Goal: Task Accomplishment & Management: Manage account settings

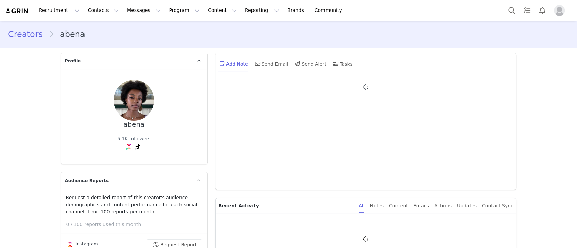
type input "+1 (United States)"
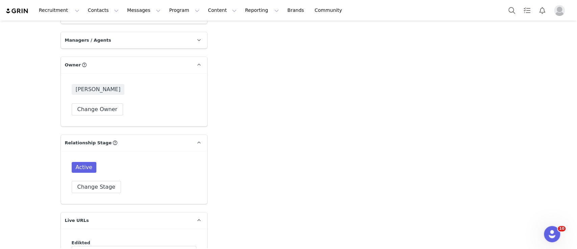
scroll to position [1492, 0]
click at [78, 180] on button "Change Stage" at bounding box center [97, 186] width 50 height 12
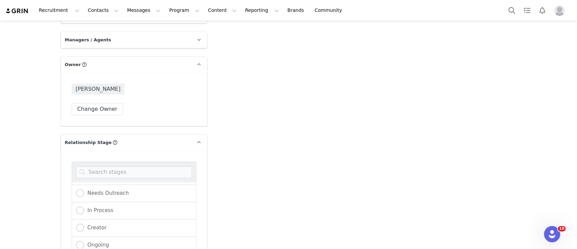
scroll to position [69, 0]
click at [96, 239] on span "Not Relevent" at bounding box center [102, 242] width 37 height 6
click at [84, 238] on input "Not Relevent" at bounding box center [80, 242] width 8 height 9
radio input "true"
radio input "false"
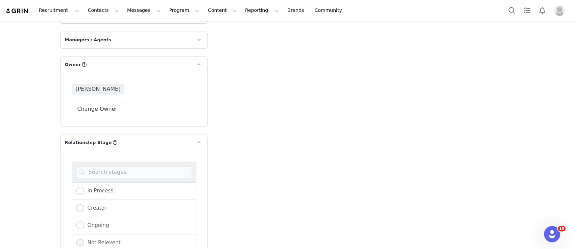
radio input "true"
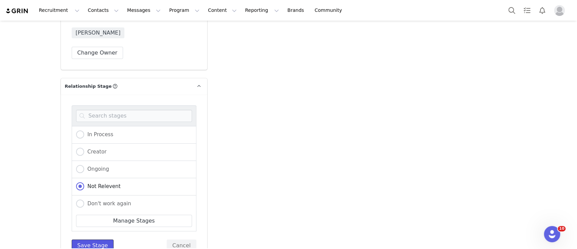
click at [90, 239] on button "Save Stage" at bounding box center [93, 245] width 42 height 12
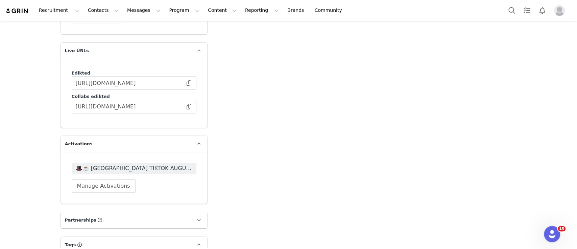
scroll to position [1660, 0]
click at [158, 165] on span "🎩☕️ UK TIKTOK AUGUST 🎩☕️ 2025" at bounding box center [134, 169] width 117 height 8
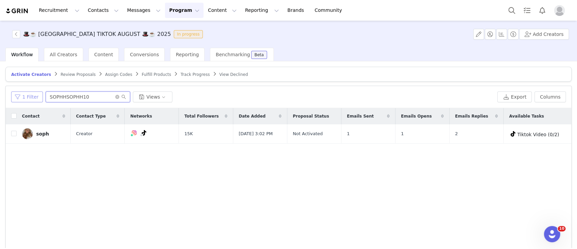
drag, startPoint x: 66, startPoint y: 96, endPoint x: 23, endPoint y: 97, distance: 43.0
click at [23, 97] on div "1 Filter SOPHHSOPHH10 Views" at bounding box center [253, 96] width 484 height 11
paste input "froaesthetic@gmail.com"
type input "froaesthetic@gmail.com"
click at [13, 133] on input "checkbox" at bounding box center [13, 133] width 5 height 5
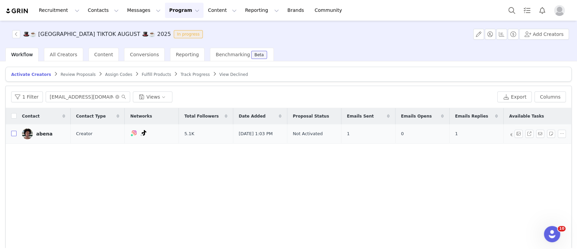
checkbox input "true"
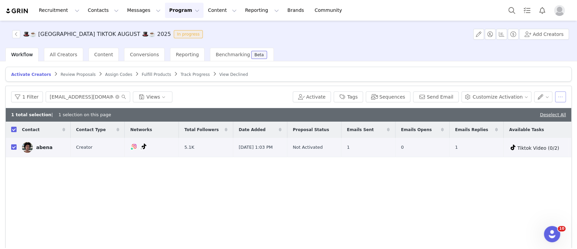
click at [556, 96] on button "button" at bounding box center [561, 96] width 11 height 11
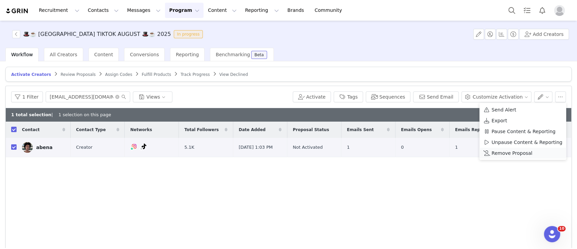
click at [526, 153] on span "Remove Proposal" at bounding box center [512, 152] width 41 height 7
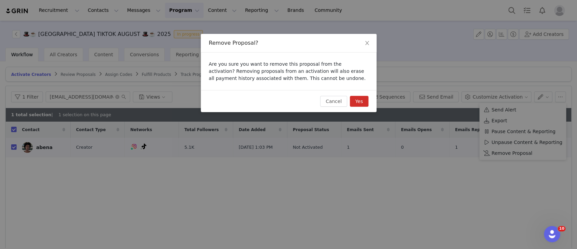
click at [363, 103] on button "Yes" at bounding box center [359, 101] width 19 height 11
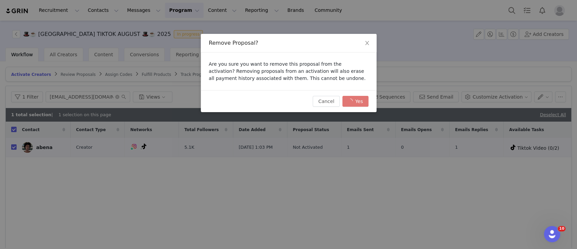
checkbox input "false"
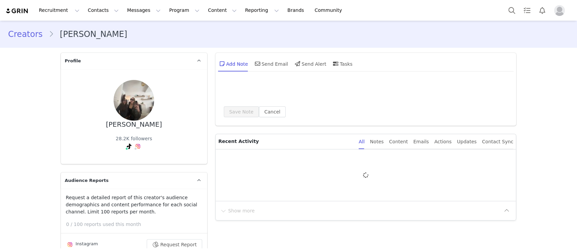
type input "+1 (United States)"
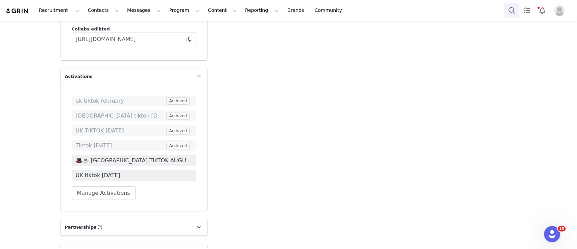
click at [512, 8] on button "Search" at bounding box center [512, 10] width 15 height 15
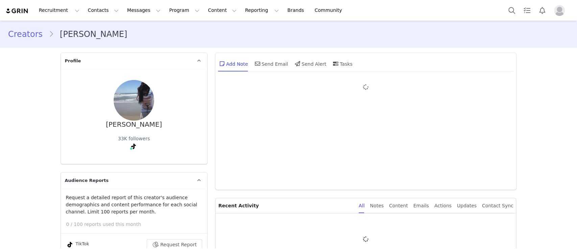
type input "+1 ([GEOGRAPHIC_DATA])"
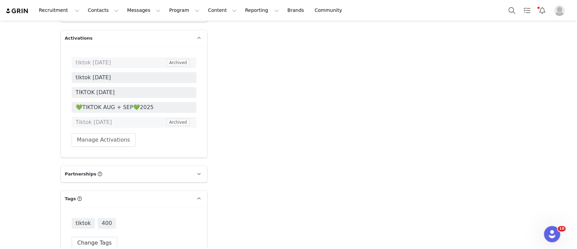
scroll to position [1778, 0]
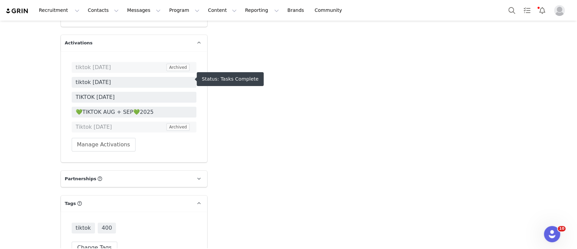
click at [153, 108] on span "💚TIKTOK AUG + SEP💚2025" at bounding box center [134, 112] width 117 height 8
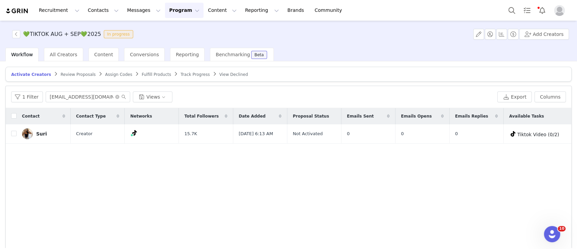
click at [181, 72] on span "Track Progress" at bounding box center [195, 74] width 29 height 5
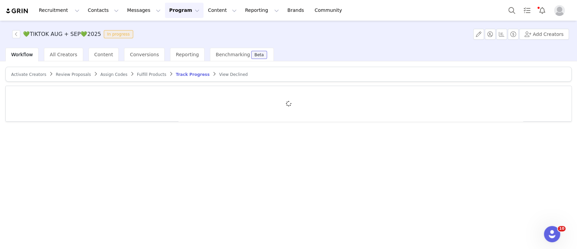
click at [33, 75] on span "Activate Creators" at bounding box center [28, 74] width 35 height 5
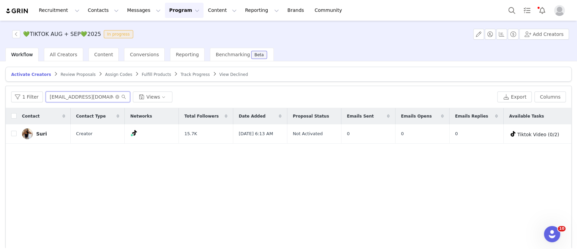
drag, startPoint x: 105, startPoint y: 96, endPoint x: 25, endPoint y: 90, distance: 79.4
click at [25, 90] on div "1 Filter surisclosett@gmail.com Views Export Columns" at bounding box center [289, 97] width 566 height 22
paste input "prmylacayab"
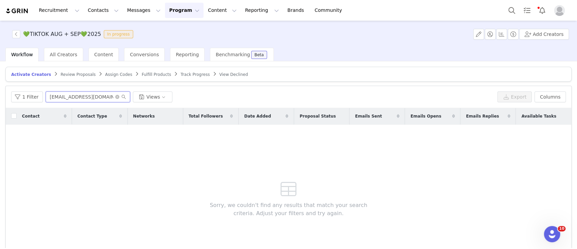
type input "prmylacayab@gmail.com"
click at [166, 77] on article "Activate Creators Review Proposals Assign Codes Fulfill Products Track Progress…" at bounding box center [288, 74] width 567 height 15
click at [181, 76] on span "Track Progress" at bounding box center [195, 74] width 29 height 5
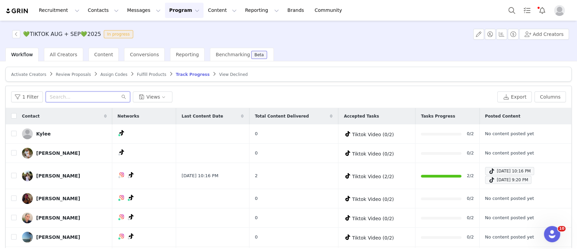
click at [86, 98] on input "text" at bounding box center [88, 96] width 85 height 11
paste input "prmylacayab@gmail.com"
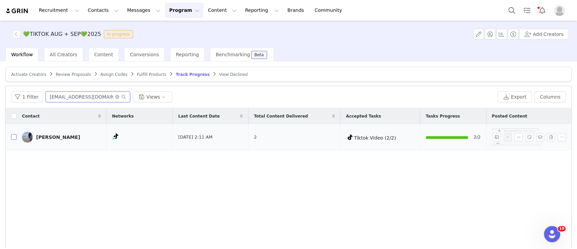
type input "prmylacayab@gmail.com"
click at [13, 135] on input "checkbox" at bounding box center [13, 136] width 5 height 5
checkbox input "true"
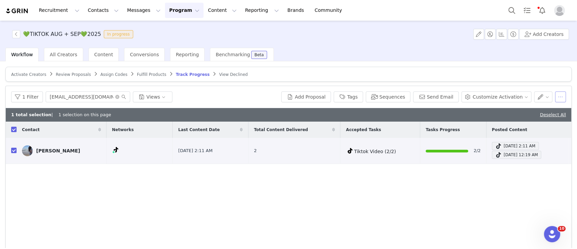
click at [556, 96] on button "button" at bounding box center [561, 96] width 11 height 11
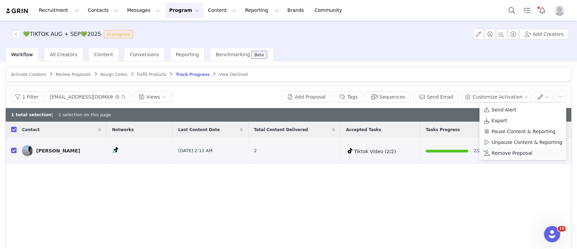
click at [517, 151] on span "Remove Proposal" at bounding box center [512, 152] width 41 height 7
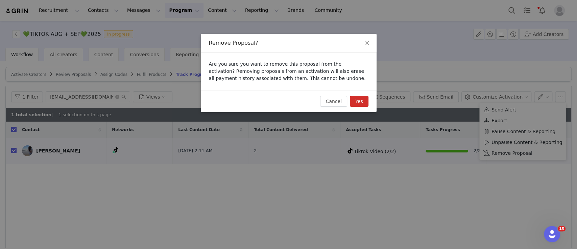
click at [362, 104] on button "Yes" at bounding box center [359, 101] width 19 height 11
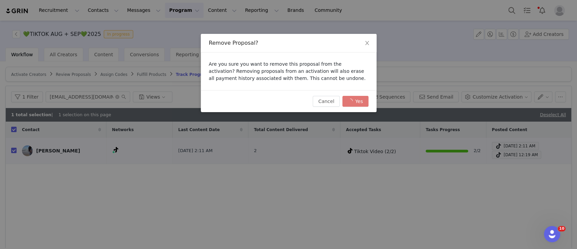
checkbox input "false"
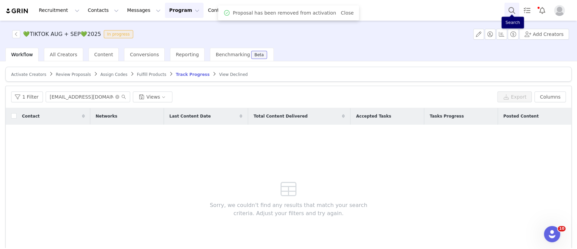
click at [511, 7] on button "Search" at bounding box center [512, 10] width 15 height 15
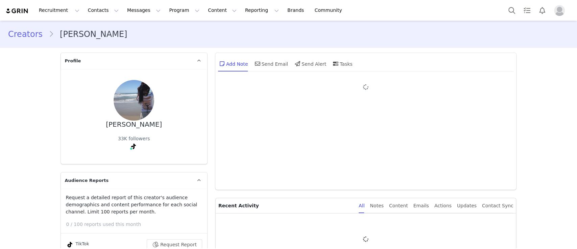
type input "+1 ([GEOGRAPHIC_DATA])"
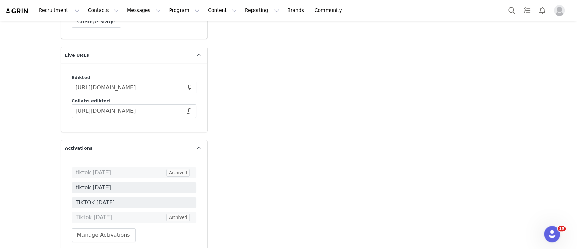
scroll to position [1674, 0]
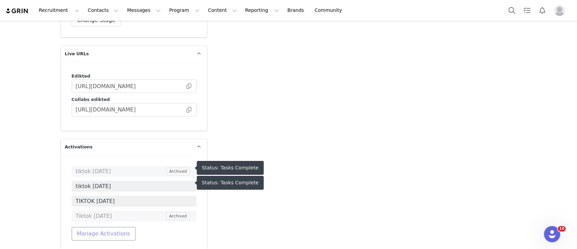
click at [103, 227] on button "Manage Activations" at bounding box center [104, 234] width 64 height 14
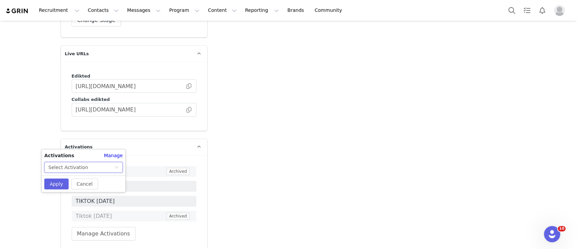
click at [94, 171] on div "Select Activation" at bounding box center [81, 167] width 66 height 10
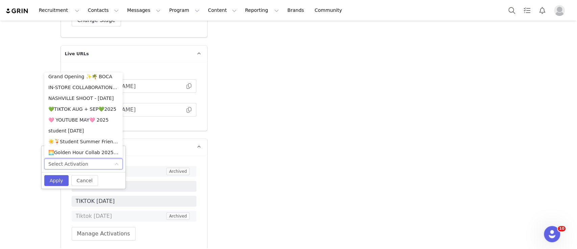
scroll to position [206, 0]
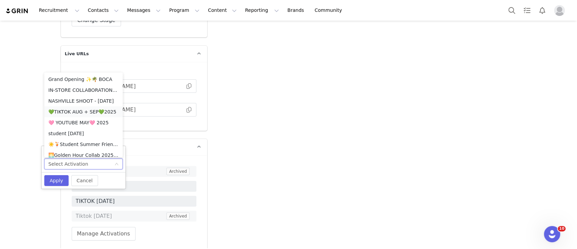
click at [81, 113] on li "💚TIKTOK AUG + SEP💚2025" at bounding box center [83, 111] width 78 height 11
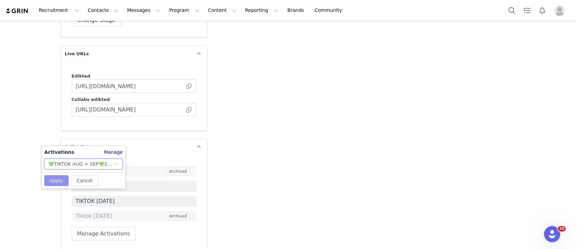
click at [57, 182] on button "Apply" at bounding box center [56, 180] width 24 height 11
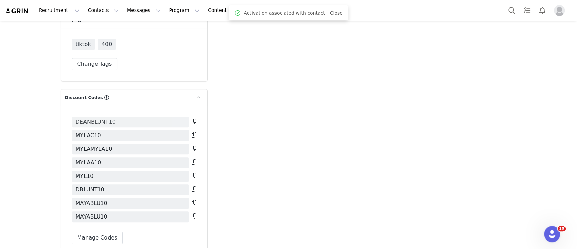
scroll to position [1962, 0]
click at [86, 230] on button "Manage Codes" at bounding box center [97, 236] width 51 height 12
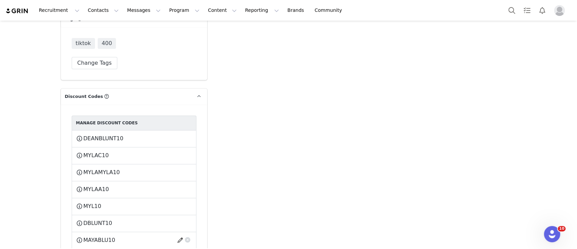
click at [112, 236] on div "MAYABLU10 This code will no longer be usable and any revenue attribution will b…" at bounding box center [134, 240] width 116 height 8
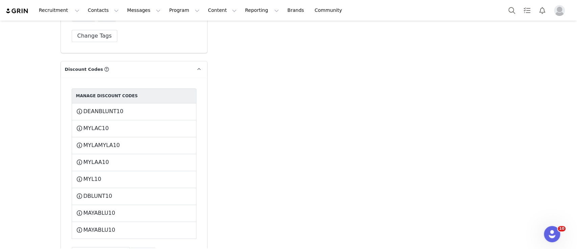
scroll to position [1991, 0]
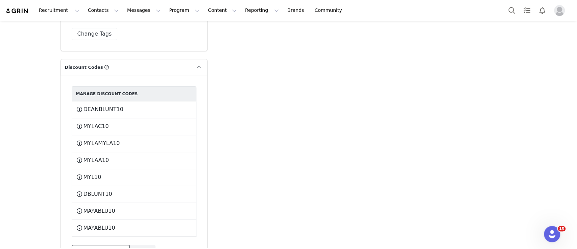
click at [95, 245] on button "Assign New Code" at bounding box center [101, 251] width 58 height 12
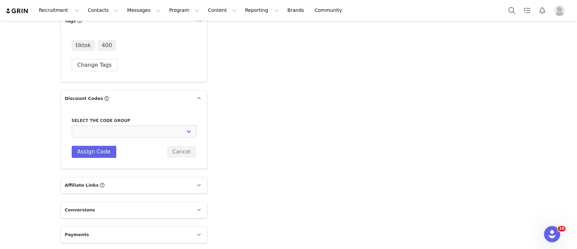
scroll to position [1927, 0]
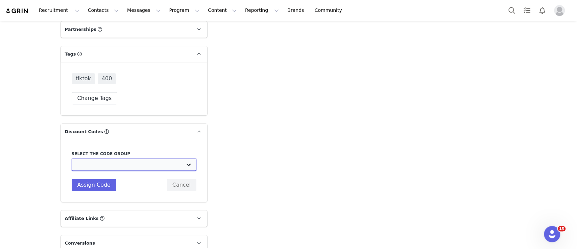
click at [118, 158] on select "Edikted UK: NEW TIKTOK ❤️ Edikted UK: NEW IG ❤️ Edikted: Students + IG Edikted:…" at bounding box center [134, 164] width 125 height 12
select select "10009859"
click at [72, 158] on select "Edikted UK: NEW TIKTOK ❤️ Edikted UK: NEW IG ❤️ Edikted: Students + IG Edikted:…" at bounding box center [134, 164] width 125 height 12
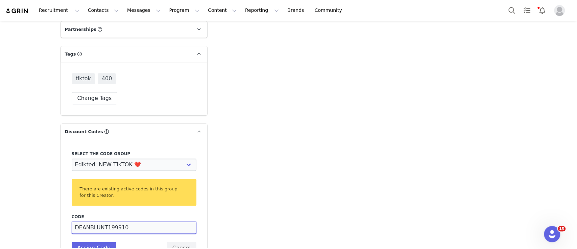
drag, startPoint x: 124, startPoint y: 192, endPoint x: 48, endPoint y: 185, distance: 76.1
type input "MMMMYLA10"
click at [79, 242] on button "Assign Code" at bounding box center [94, 248] width 45 height 12
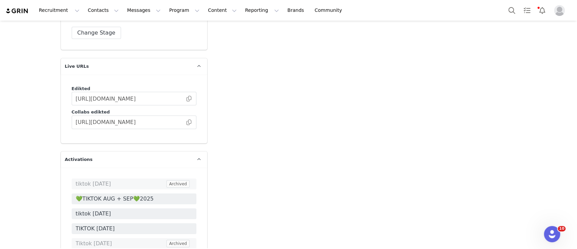
scroll to position [1661, 0]
click at [186, 123] on span at bounding box center [189, 123] width 7 height 0
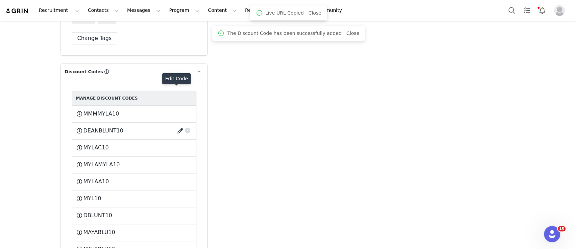
scroll to position [1985, 0]
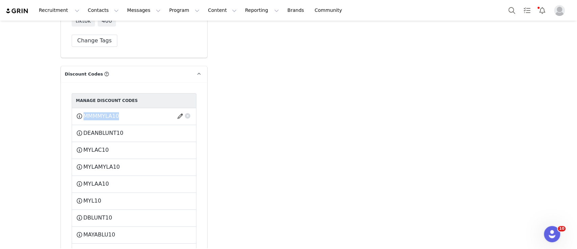
drag, startPoint x: 120, startPoint y: 84, endPoint x: 77, endPoint y: 84, distance: 43.6
click at [77, 112] on div "MMMMYLA10 This code will no longer be usable and any revenue attribution will b…" at bounding box center [134, 116] width 116 height 8
copy div "MMMMYLA10 This code will no longer be usable and any revenue attribution will b…"
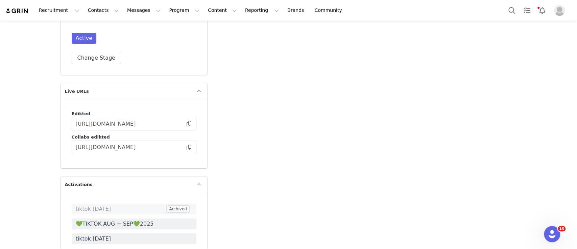
scroll to position [1601, 0]
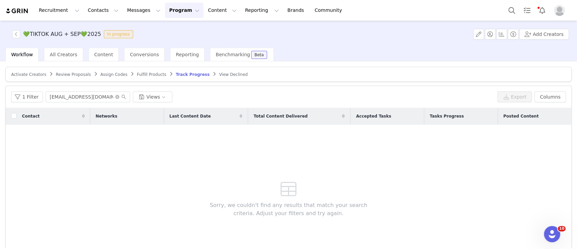
click at [30, 74] on span "Activate Creators" at bounding box center [28, 74] width 35 height 5
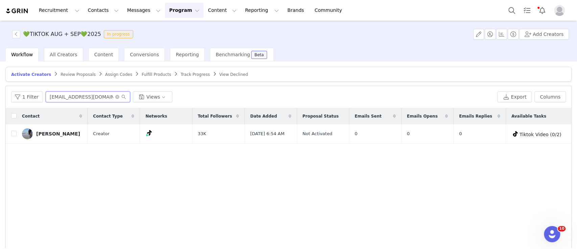
drag, startPoint x: 107, startPoint y: 96, endPoint x: 56, endPoint y: 94, distance: 50.8
click at [56, 94] on input "prmylacayab@gmail.com" at bounding box center [88, 96] width 85 height 11
click at [14, 133] on input "checkbox" at bounding box center [13, 133] width 5 height 5
checkbox input "true"
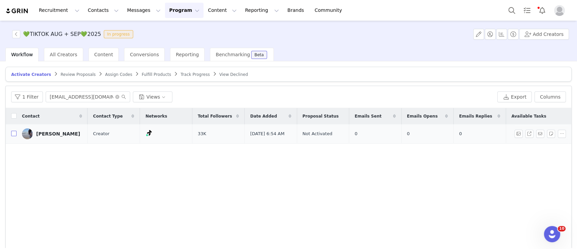
checkbox input "true"
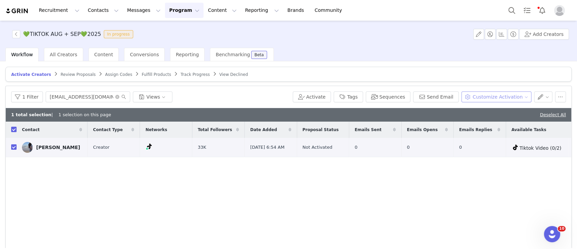
click at [491, 92] on button "Customize Activation" at bounding box center [497, 96] width 70 height 11
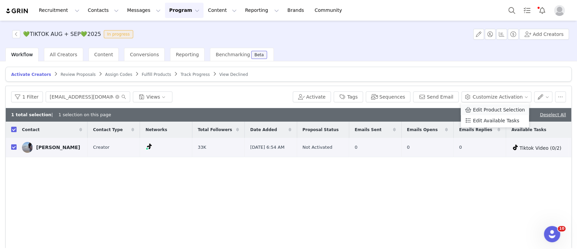
click at [492, 109] on span "Edit Product Selection" at bounding box center [499, 109] width 52 height 7
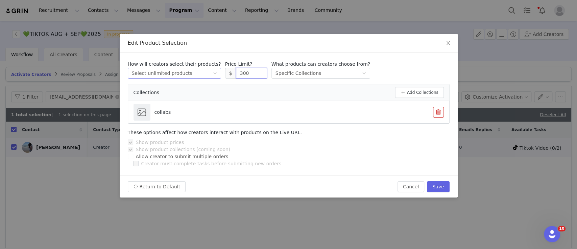
drag, startPoint x: 246, startPoint y: 68, endPoint x: 206, endPoint y: 69, distance: 40.6
click at [206, 69] on div "How will creators select their products? Select method Select unlimited product…" at bounding box center [289, 70] width 322 height 18
click at [444, 187] on button "Save" at bounding box center [438, 186] width 22 height 11
type input "300"
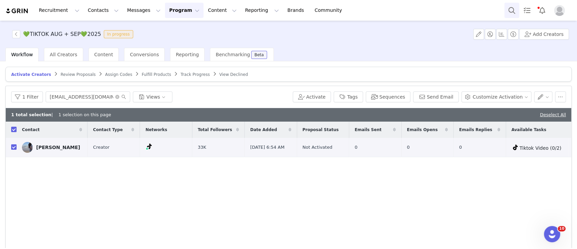
click at [508, 9] on button "Search" at bounding box center [512, 10] width 15 height 15
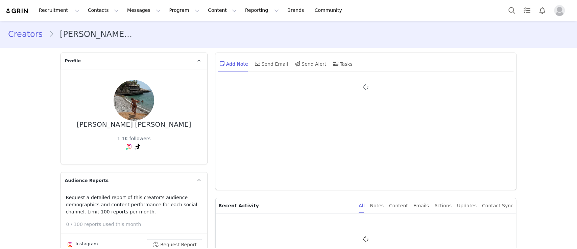
type input "+1 ([GEOGRAPHIC_DATA])"
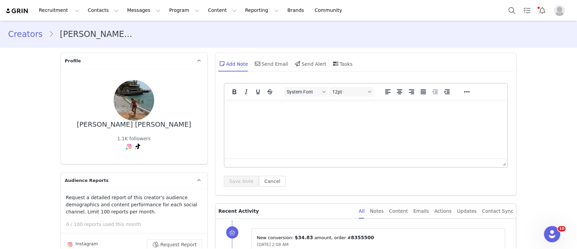
click at [426, 53] on div "Add Note Send Email Send Alert Tasks" at bounding box center [366, 66] width 301 height 27
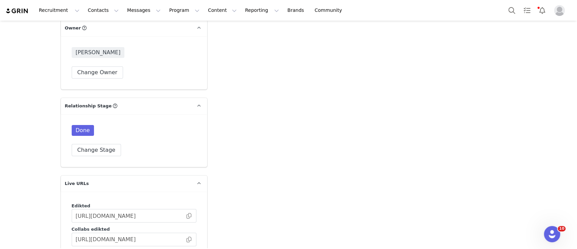
scroll to position [1622, 0]
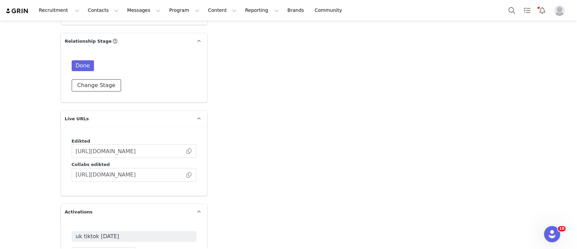
click at [86, 79] on button "Change Stage" at bounding box center [97, 85] width 50 height 12
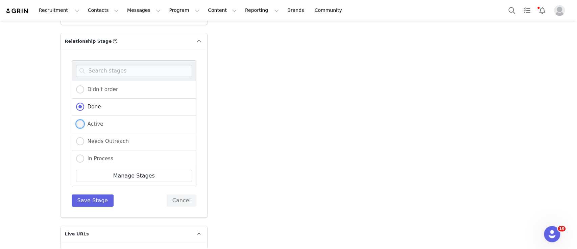
click at [95, 121] on span "Active" at bounding box center [93, 124] width 19 height 6
click at [84, 120] on input "Active" at bounding box center [80, 124] width 8 height 9
radio input "true"
radio input "false"
radio input "true"
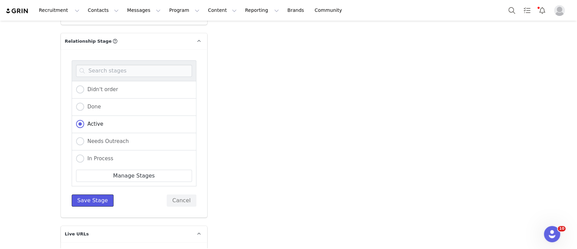
click at [89, 194] on button "Save Stage" at bounding box center [93, 200] width 42 height 12
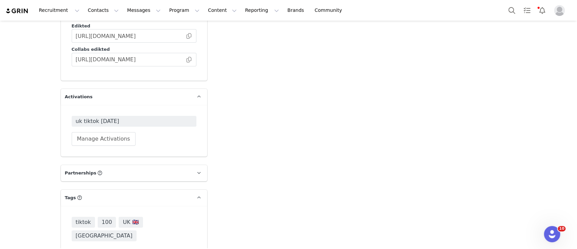
scroll to position [1736, 0]
click at [99, 118] on span "uk tiktok [DATE]" at bounding box center [134, 122] width 117 height 8
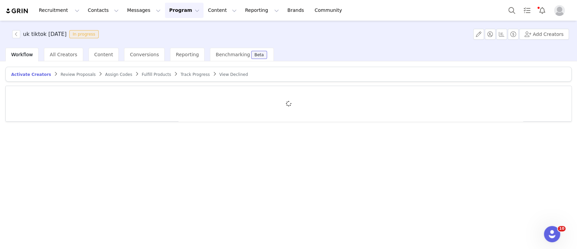
click at [182, 72] on span "Track Progress" at bounding box center [195, 74] width 29 height 5
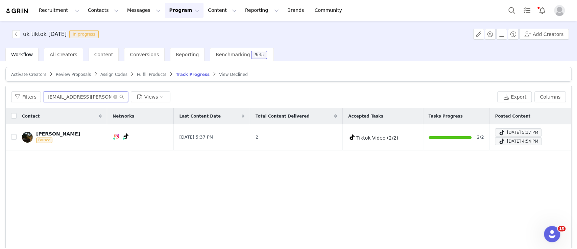
drag, startPoint x: 83, startPoint y: 93, endPoint x: 1, endPoint y: 100, distance: 82.2
click at [1, 100] on div "Activate Creators Review Proposals Assign Codes Fulfill Products Track Progress…" at bounding box center [288, 154] width 577 height 186
paste input "[EMAIL_ADDRESS]"
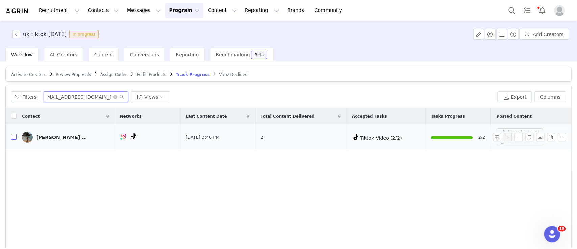
type input "[EMAIL_ADDRESS][DOMAIN_NAME]"
click at [14, 137] on input "checkbox" at bounding box center [13, 136] width 5 height 5
checkbox input "true"
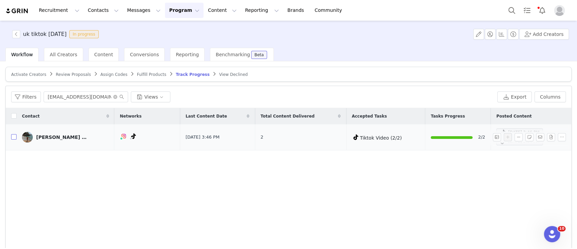
checkbox input "true"
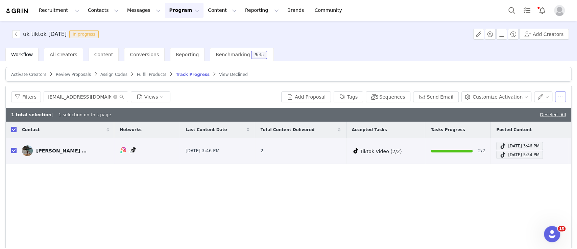
click at [556, 100] on button "button" at bounding box center [561, 96] width 11 height 11
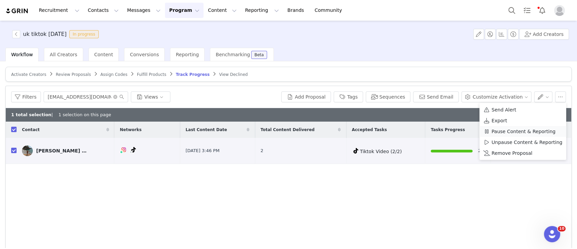
click at [509, 133] on span "Pause Content & Reporting" at bounding box center [524, 131] width 64 height 7
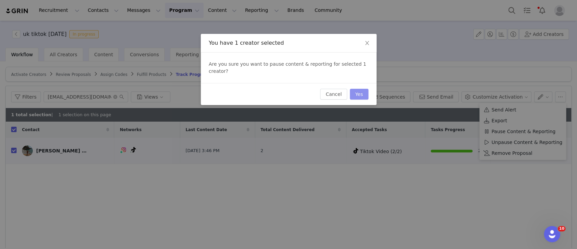
click at [360, 89] on button "Yes" at bounding box center [359, 94] width 19 height 11
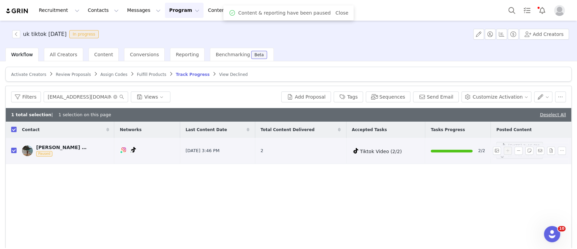
click at [27, 150] on img at bounding box center [27, 150] width 11 height 11
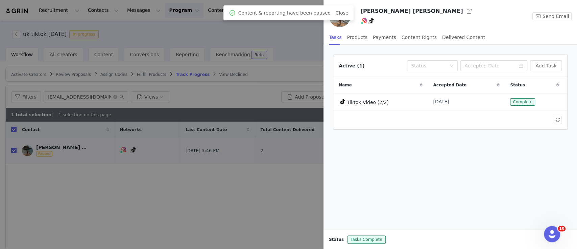
click at [347, 22] on img at bounding box center [340, 16] width 22 height 22
click at [464, 10] on button "button" at bounding box center [469, 11] width 11 height 11
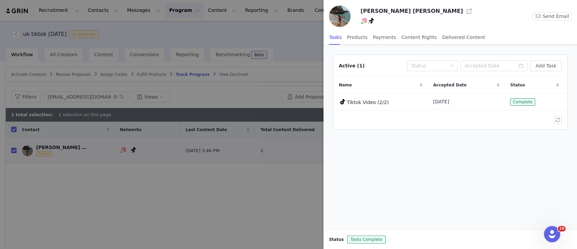
click at [303, 28] on div at bounding box center [288, 124] width 577 height 249
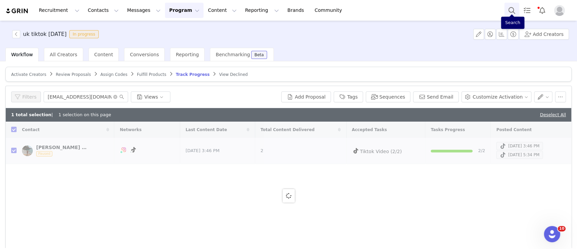
click at [512, 16] on button "Search" at bounding box center [512, 10] width 15 height 15
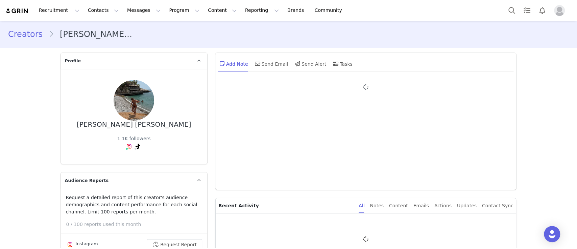
type input "+1 ([GEOGRAPHIC_DATA])"
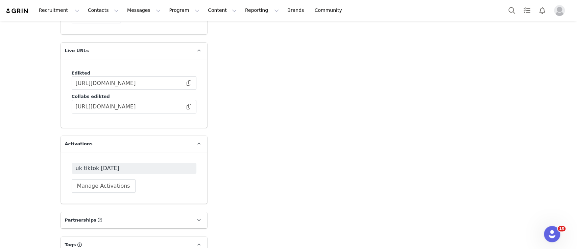
scroll to position [1688, 0]
click at [93, 180] on button "Manage Activations" at bounding box center [104, 187] width 64 height 14
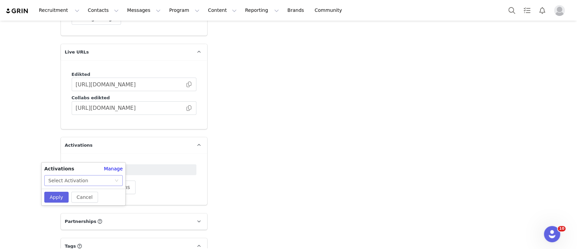
click at [111, 181] on div "Select Activation" at bounding box center [81, 180] width 66 height 10
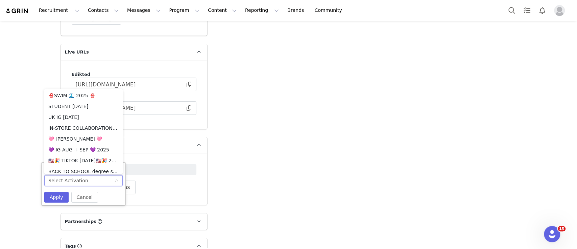
scroll to position [600, 0]
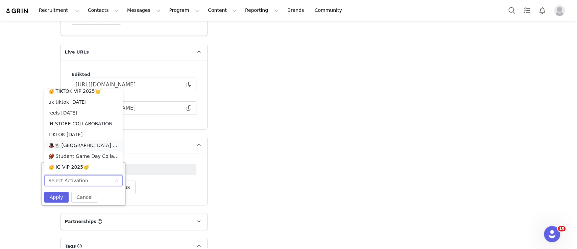
click at [88, 144] on li "🎩☕️ [GEOGRAPHIC_DATA] TIKTOK AUGUST 🎩☕️ 2025" at bounding box center [83, 145] width 78 height 11
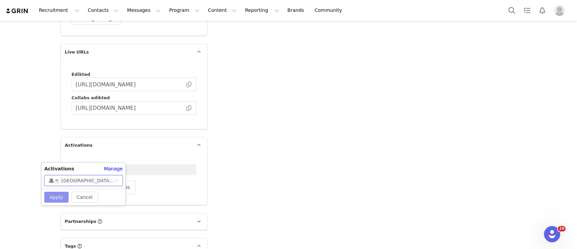
click at [55, 197] on button "Apply" at bounding box center [56, 196] width 24 height 11
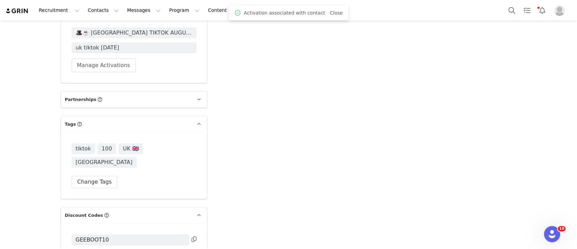
scroll to position [1825, 0]
click at [100, 242] on select "Edikted UK: NEW TIKTOK ❤️ Edikted UK: NEW IG ❤️ Edikted: Students + IG Edikted:…" at bounding box center [134, 248] width 125 height 12
select select "10009859"
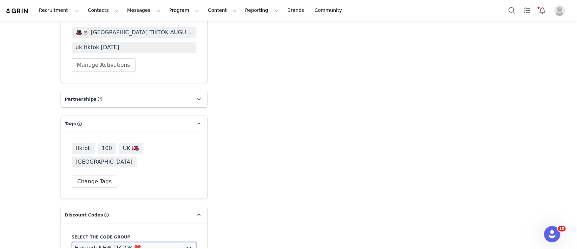
click at [72, 242] on select "Edikted UK: NEW TIKTOK ❤️ Edikted UK: NEW IG ❤️ Edikted: Students + IG Edikted:…" at bounding box center [134, 248] width 125 height 12
type input "GEEBOOTSSS10"
drag, startPoint x: 124, startPoint y: 233, endPoint x: 43, endPoint y: 229, distance: 81.0
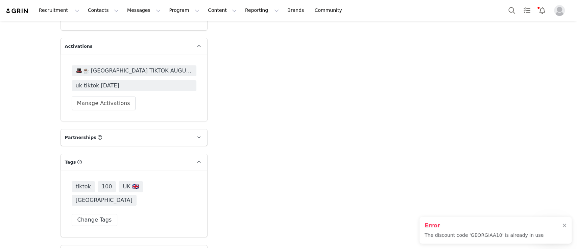
scroll to position [1855, 0]
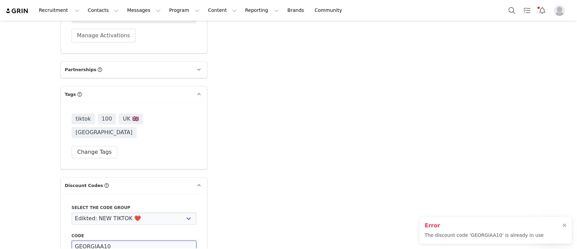
click at [97, 240] on input "GEORGIAA10" at bounding box center [134, 246] width 125 height 12
type input "GEORGIAAM10"
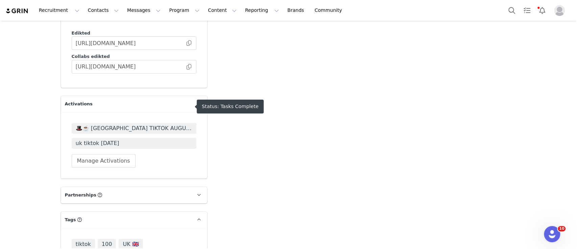
scroll to position [1729, 0]
click at [186, 67] on span at bounding box center [189, 67] width 7 height 0
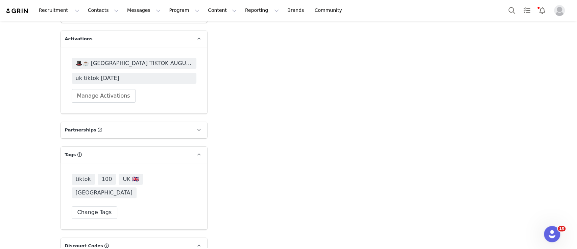
scroll to position [1841, 0]
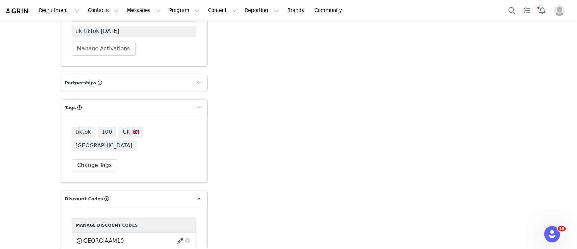
click at [103, 236] on span "GEORGIAAM10" at bounding box center [104, 240] width 41 height 8
copy span "GEORGIAAM10"
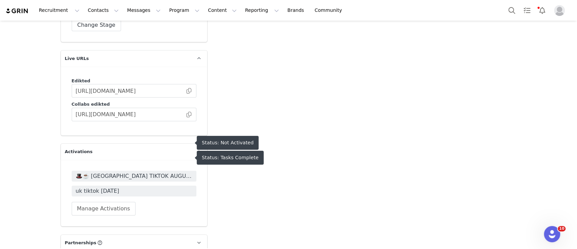
click at [118, 172] on span "🎩☕️ UK TIKTOK AUGUST 🎩☕️ 2025" at bounding box center [134, 176] width 117 height 8
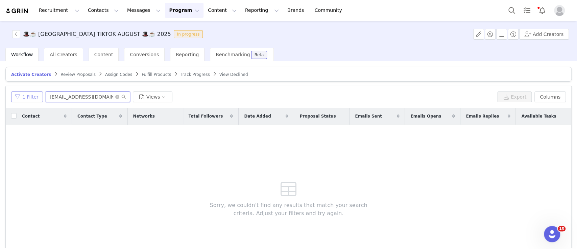
drag, startPoint x: 101, startPoint y: 96, endPoint x: 27, endPoint y: 97, distance: 73.8
click at [27, 97] on div "1 Filter froaesthetic@gmail.com Views" at bounding box center [253, 96] width 484 height 11
paste input "GEORGIAAM10"
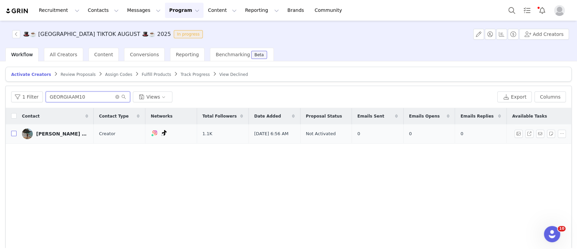
type input "GEORGIAAM10"
click at [13, 133] on input "checkbox" at bounding box center [13, 133] width 5 height 5
checkbox input "true"
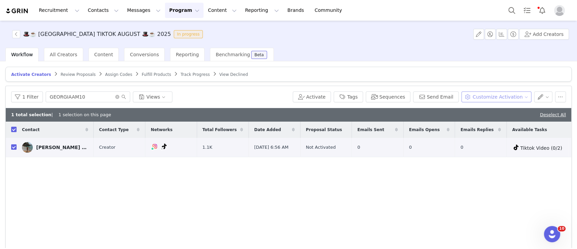
click at [487, 95] on button "Customize Activation" at bounding box center [497, 96] width 70 height 11
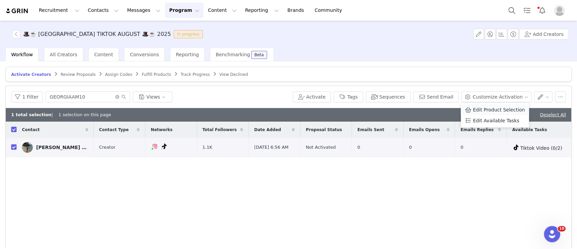
click at [482, 110] on span "Edit Product Selection" at bounding box center [499, 109] width 52 height 7
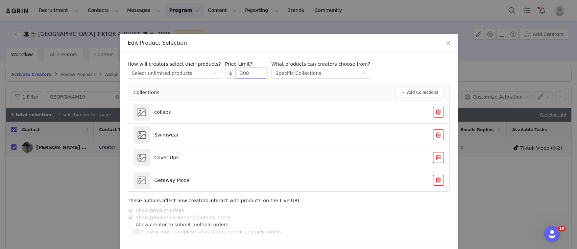
drag, startPoint x: 232, startPoint y: 73, endPoint x: 209, endPoint y: 74, distance: 23.7
click at [209, 74] on div "How will creators select their products? Select method Select unlimited product…" at bounding box center [289, 70] width 322 height 18
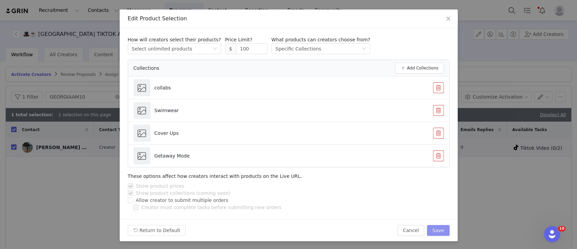
click at [437, 233] on button "Save" at bounding box center [438, 230] width 22 height 11
type input "300"
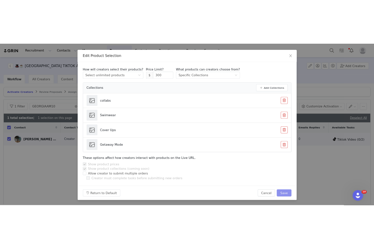
scroll to position [0, 0]
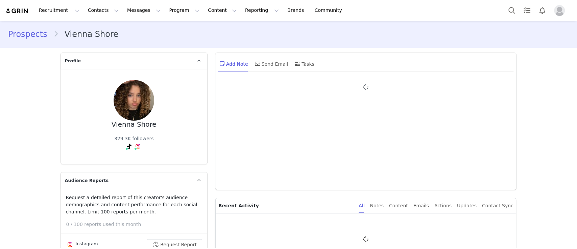
type input "+1 ([GEOGRAPHIC_DATA])"
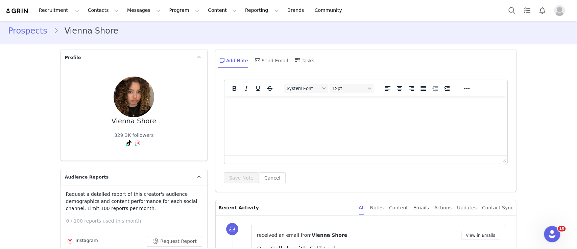
scroll to position [99, 0]
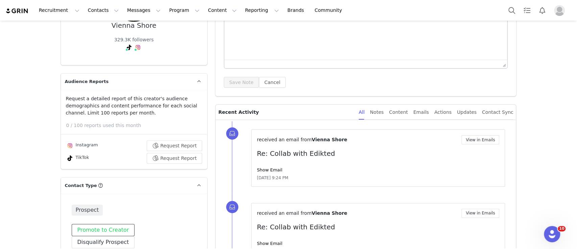
click at [89, 229] on button "Promote to Creator" at bounding box center [103, 230] width 63 height 12
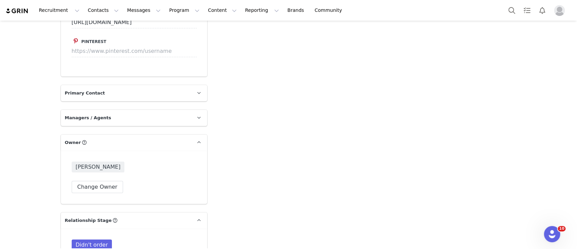
scroll to position [1488, 0]
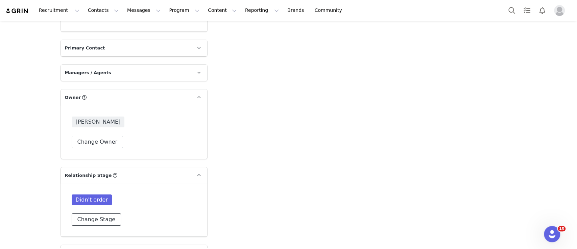
click at [81, 213] on button "Change Stage" at bounding box center [97, 219] width 50 height 12
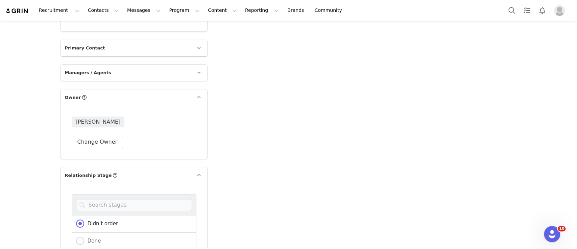
radio input "true"
radio input "false"
radio input "true"
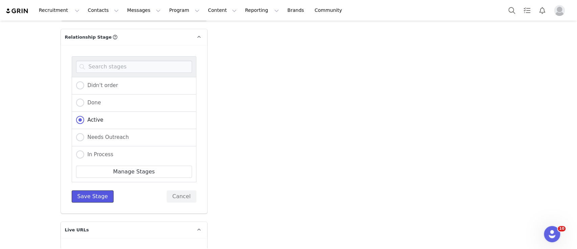
click at [101, 190] on button "Save Stage" at bounding box center [93, 196] width 42 height 12
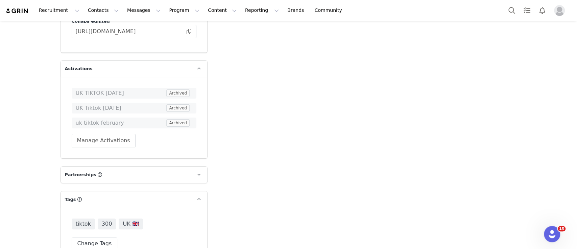
scroll to position [1765, 0]
click at [112, 133] on button "Manage Activations" at bounding box center [104, 140] width 64 height 14
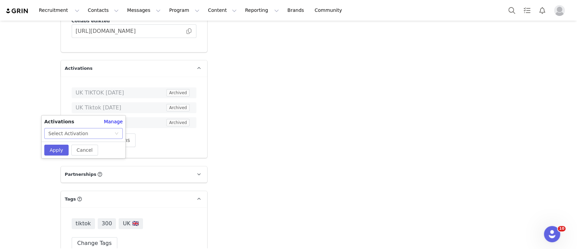
click at [107, 138] on div "Select Activation" at bounding box center [81, 133] width 66 height 10
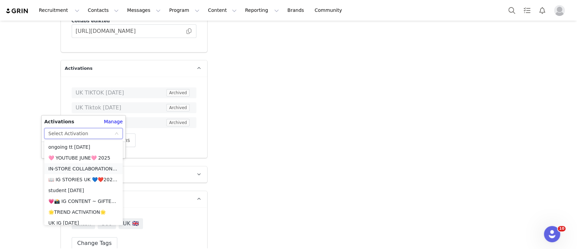
scroll to position [600, 0]
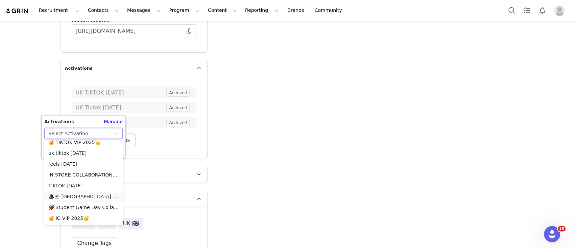
click at [94, 197] on li "🎩☕️ [GEOGRAPHIC_DATA] TIKTOK AUGUST 🎩☕️ 2025" at bounding box center [83, 196] width 78 height 11
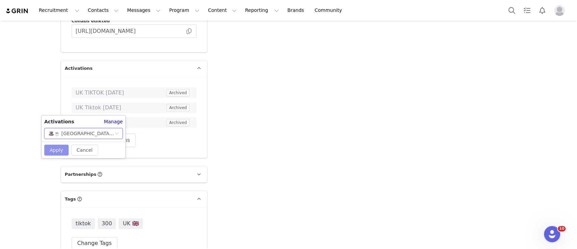
click at [58, 150] on button "Apply" at bounding box center [56, 149] width 24 height 11
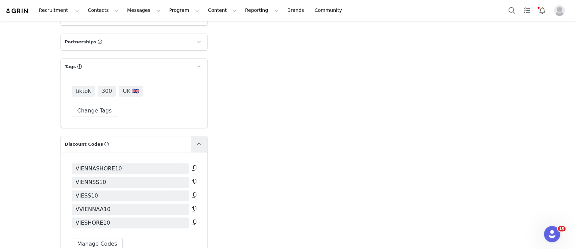
scroll to position [1913, 0]
click at [95, 218] on div "VIENNASHORE10 VIENNSS10 VIESS10 VVIENNAA10 VIESHORE10 Manage Codes" at bounding box center [134, 206] width 146 height 108
click at [92, 237] on button "Manage Codes" at bounding box center [97, 243] width 51 height 12
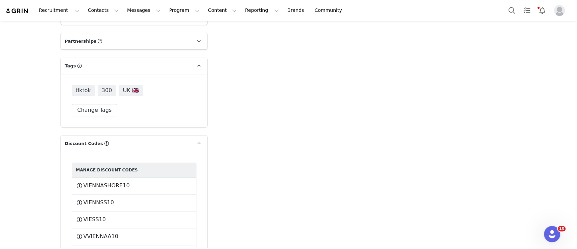
select select
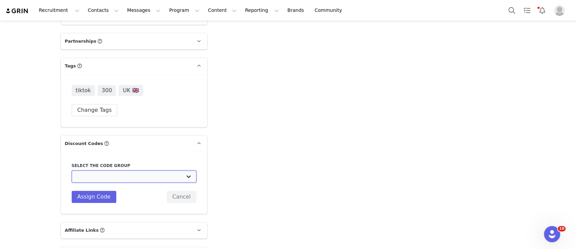
click at [123, 170] on select "Edikted UK: NEW TIKTOK ❤️ Edikted UK: NEW IG ❤️ Edikted: Students + IG Edikted:…" at bounding box center [134, 176] width 125 height 12
click at [187, 190] on button "Cancel" at bounding box center [182, 196] width 30 height 12
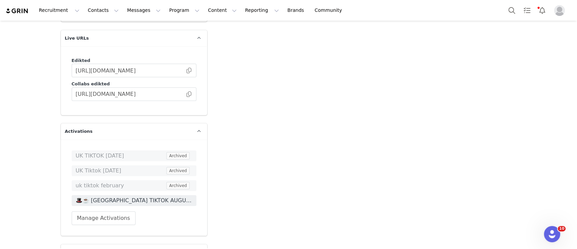
scroll to position [1695, 0]
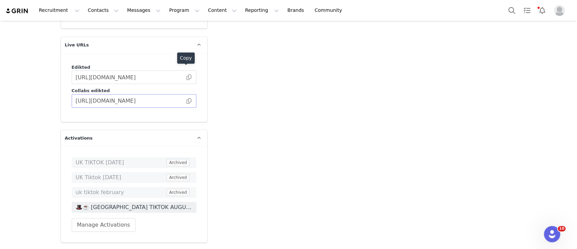
click at [186, 101] on span at bounding box center [189, 101] width 7 height 0
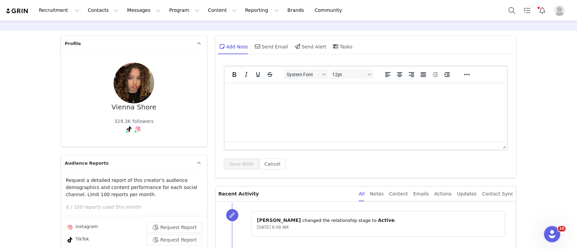
scroll to position [0, 0]
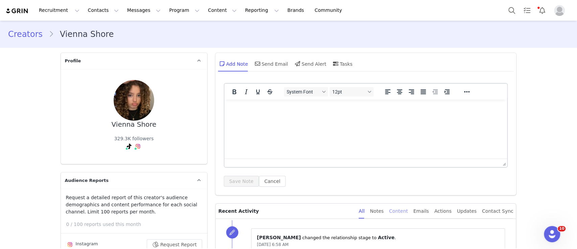
click at [408, 216] on div "Content" at bounding box center [398, 210] width 19 height 15
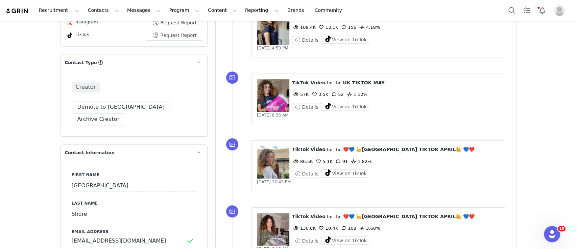
scroll to position [178, 0]
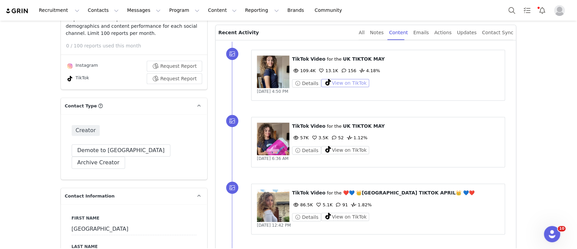
click at [326, 86] on button "View on TikTok" at bounding box center [345, 83] width 48 height 8
click at [509, 7] on button "Search" at bounding box center [512, 10] width 15 height 15
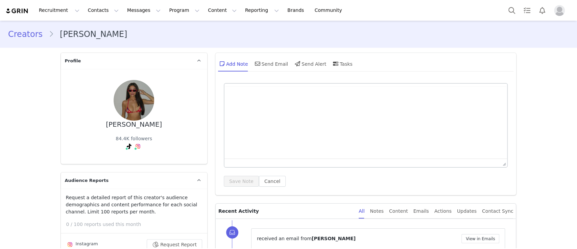
type input "+1 ([GEOGRAPHIC_DATA])"
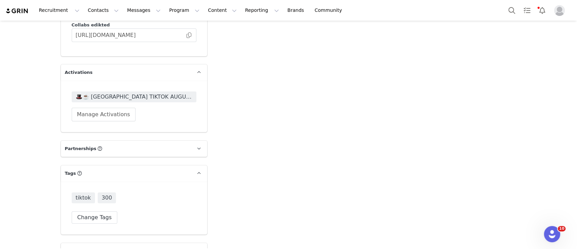
scroll to position [1747, 0]
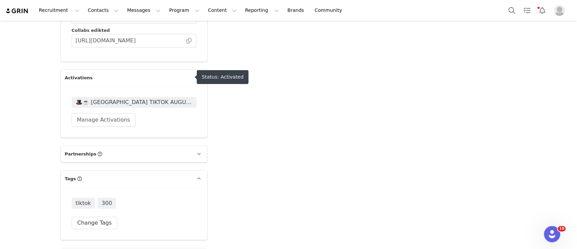
click at [143, 98] on span "🎩☕️ [GEOGRAPHIC_DATA] TIKTOK AUGUST 🎩☕️ 2025" at bounding box center [134, 102] width 117 height 8
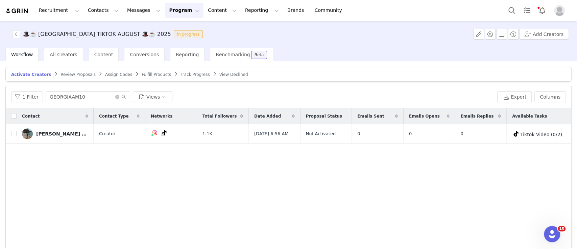
click at [142, 74] on span "Fulfill Products" at bounding box center [156, 74] width 29 height 5
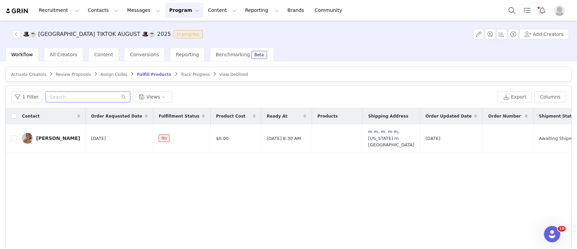
click at [82, 95] on input "text" at bounding box center [88, 96] width 85 height 11
paste input "[EMAIL_ADDRESS][DOMAIN_NAME]"
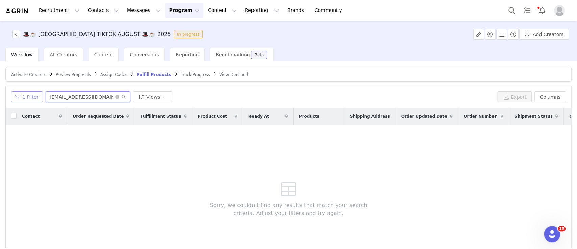
type input "[EMAIL_ADDRESS][DOMAIN_NAME]"
click at [27, 98] on button "1 Filter" at bounding box center [27, 96] width 32 height 11
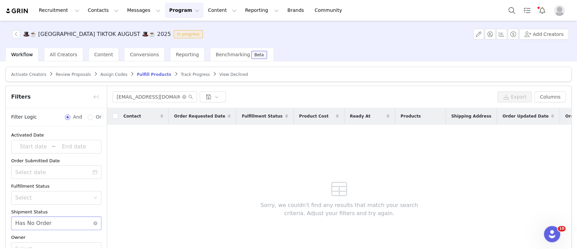
click at [61, 224] on div "Select Has No Order" at bounding box center [54, 223] width 78 height 13
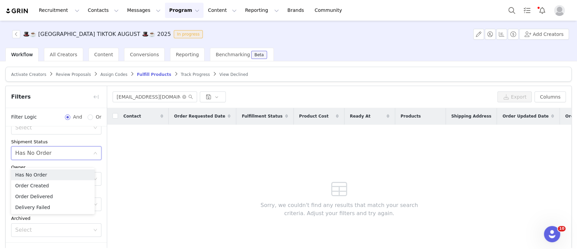
scroll to position [45, 0]
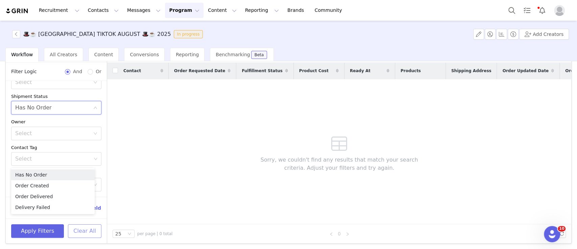
click at [89, 230] on button "Clear All" at bounding box center [84, 231] width 33 height 14
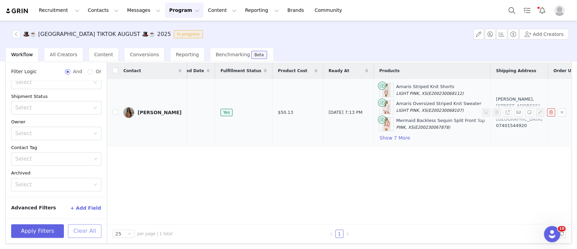
scroll to position [0, 43]
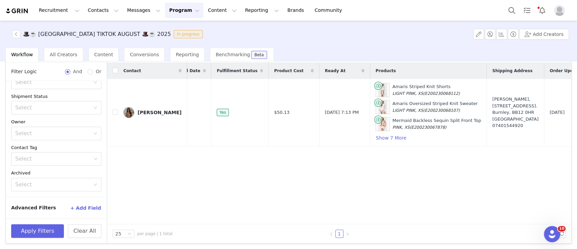
click at [216, 164] on div "Contact Order Requested Date Fulfillment Status Product Cost Ready At Products …" at bounding box center [339, 143] width 465 height 161
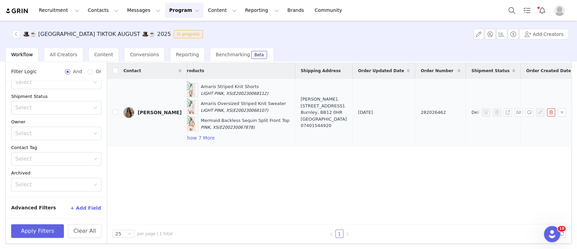
scroll to position [0, 235]
click at [421, 112] on span "282026462" at bounding box center [433, 112] width 25 height 7
copy span "282026462"
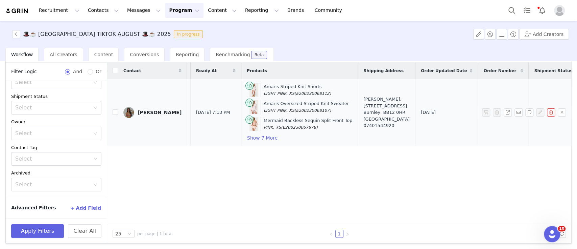
scroll to position [0, 172]
click at [247, 137] on button "Show 7 More" at bounding box center [262, 138] width 31 height 8
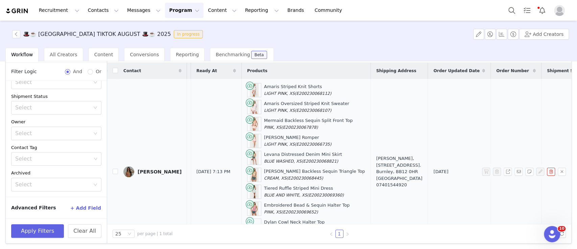
click at [127, 171] on img at bounding box center [128, 171] width 11 height 11
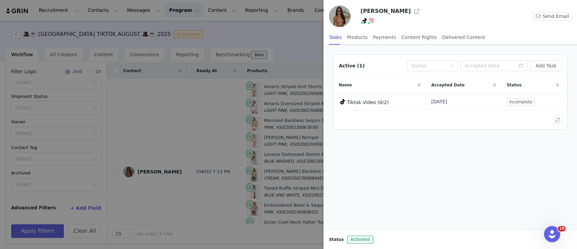
click at [347, 20] on img at bounding box center [340, 16] width 22 height 22
click at [412, 12] on button "button" at bounding box center [417, 11] width 11 height 11
click at [168, 14] on div at bounding box center [288, 124] width 577 height 249
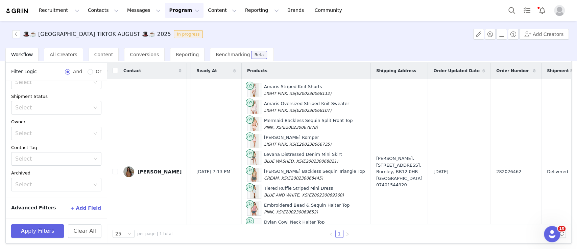
click at [165, 12] on button "Program Program" at bounding box center [184, 10] width 39 height 15
click at [169, 32] on p "Activations" at bounding box center [167, 29] width 26 height 7
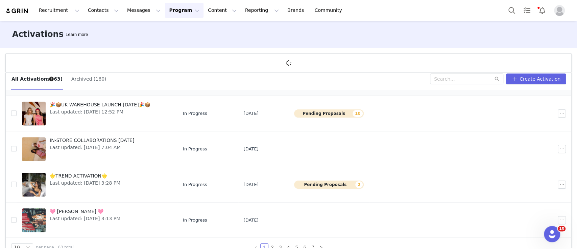
scroll to position [25, 0]
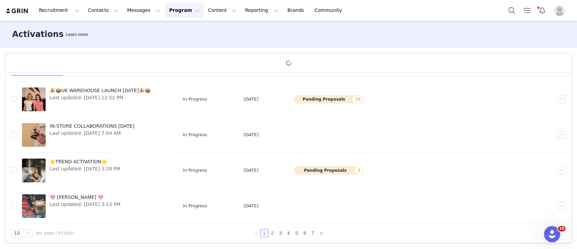
click at [269, 235] on link "2" at bounding box center [272, 232] width 7 height 7
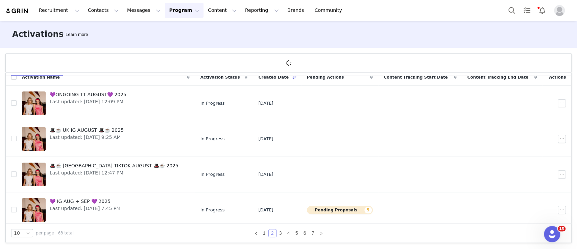
scroll to position [7, 0]
click at [261, 234] on link "1" at bounding box center [264, 232] width 7 height 7
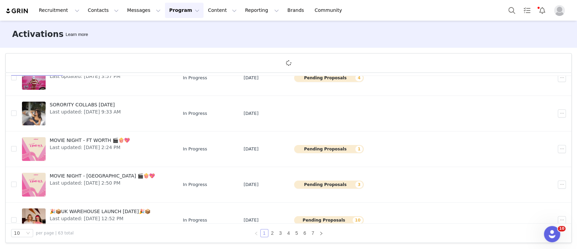
scroll to position [128, 0]
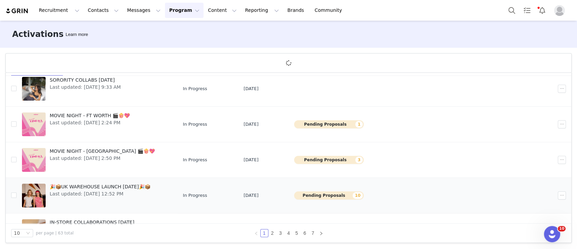
click at [316, 198] on button "Pending Proposals 10" at bounding box center [329, 195] width 70 height 8
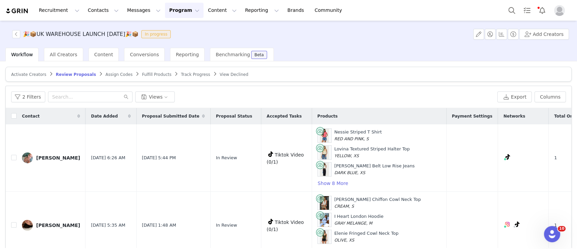
click at [8, 117] on th at bounding box center [11, 116] width 11 height 16
click at [16, 113] on input "checkbox" at bounding box center [13, 115] width 5 height 5
checkbox input "true"
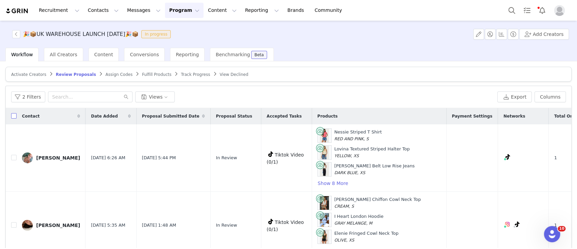
checkbox input "true"
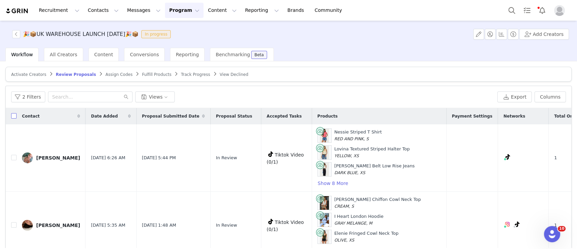
checkbox input "true"
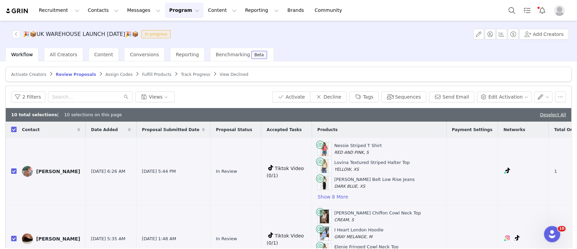
click at [12, 129] on input "checkbox" at bounding box center [13, 129] width 5 height 5
checkbox input "false"
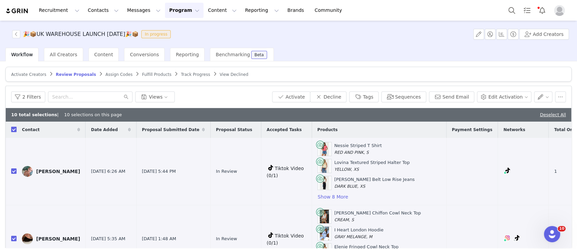
checkbox input "false"
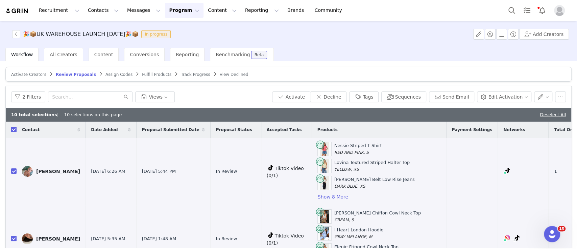
checkbox input "false"
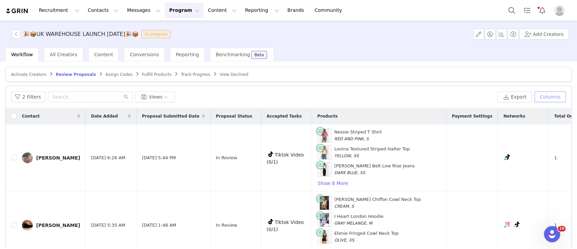
click at [554, 101] on button "Columns" at bounding box center [550, 96] width 31 height 11
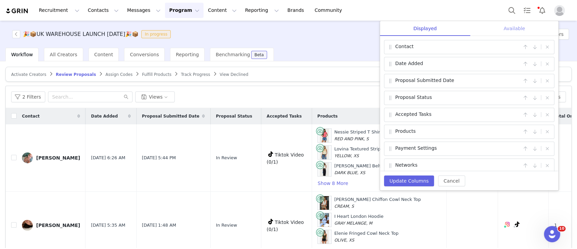
click at [508, 31] on div "Available" at bounding box center [515, 28] width 88 height 15
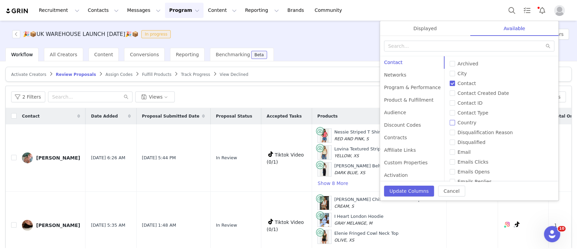
click at [467, 122] on span "Country" at bounding box center [467, 122] width 24 height 5
click at [455, 122] on input "Country" at bounding box center [452, 122] width 5 height 5
checkbox input "true"
click at [404, 193] on button "Update Columns" at bounding box center [409, 190] width 50 height 11
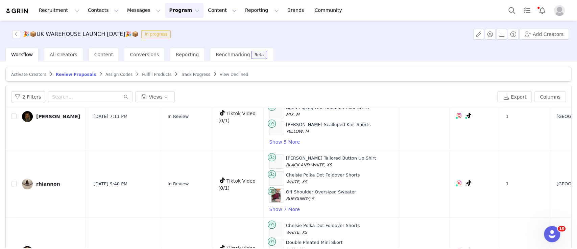
scroll to position [0, 48]
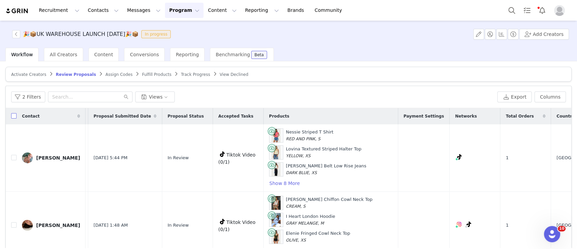
click at [13, 118] on input "checkbox" at bounding box center [13, 115] width 5 height 5
checkbox input "true"
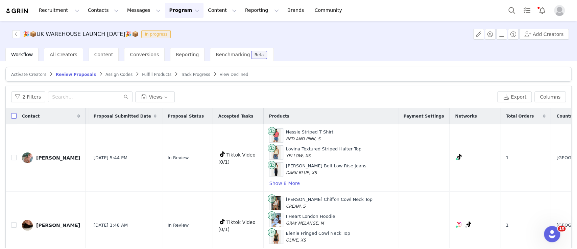
checkbox input "true"
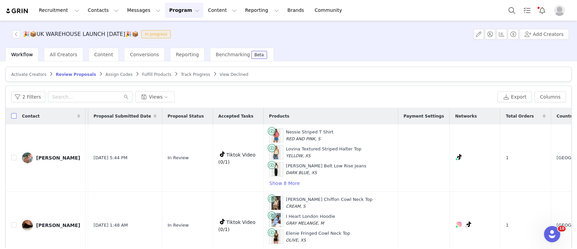
checkbox input "true"
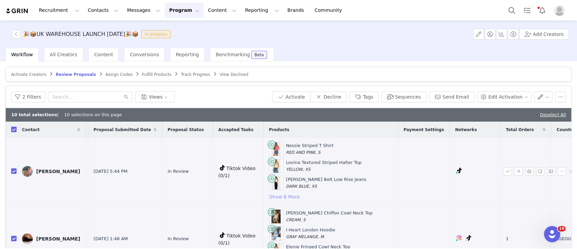
click at [269, 196] on button "Show 8 More" at bounding box center [284, 196] width 31 height 8
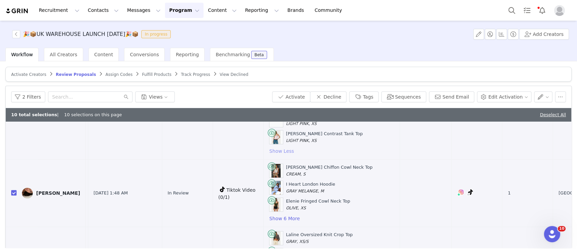
scroll to position [183, 48]
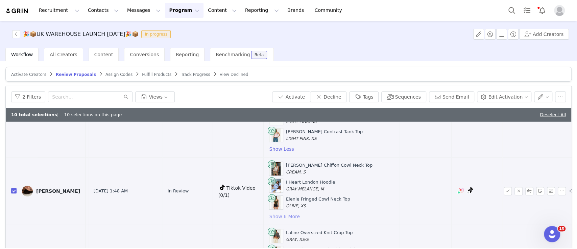
click at [269, 212] on button "Show 6 More" at bounding box center [284, 216] width 31 height 8
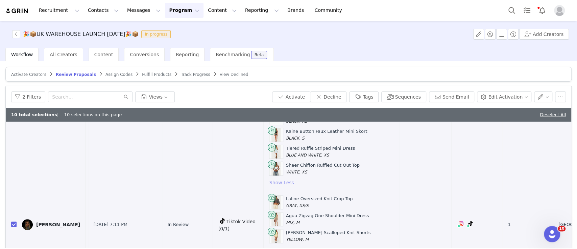
scroll to position [354, 48]
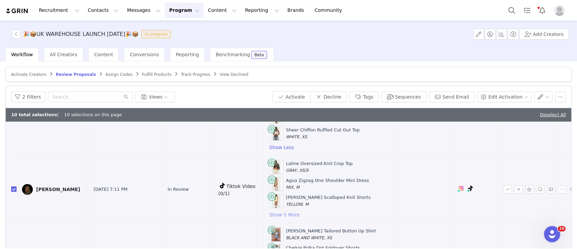
click at [269, 215] on button "Show 5 More" at bounding box center [284, 214] width 31 height 8
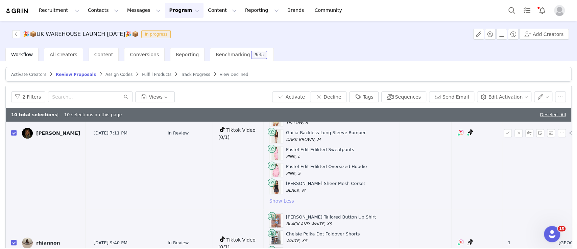
scroll to position [524, 48]
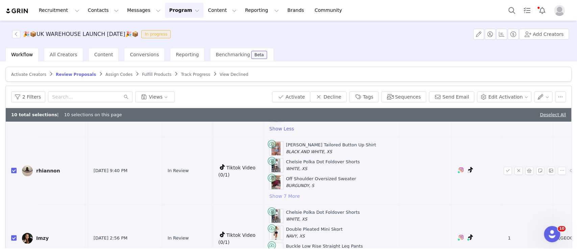
click at [269, 195] on button "Show 7 More" at bounding box center [284, 196] width 31 height 8
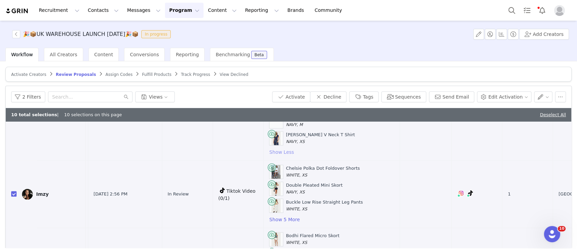
scroll to position [687, 48]
click at [269, 216] on button "Show 5 More" at bounding box center [284, 218] width 31 height 8
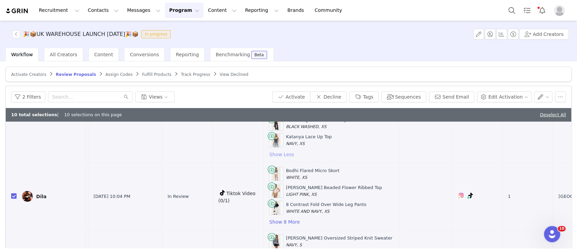
scroll to position [854, 48]
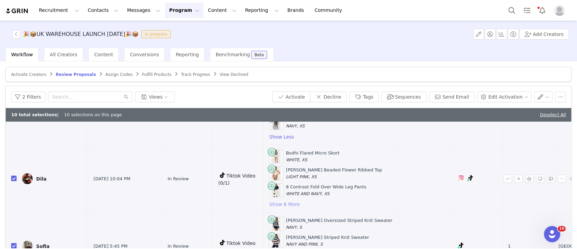
click at [269, 201] on button "Show 8 More" at bounding box center [284, 204] width 31 height 8
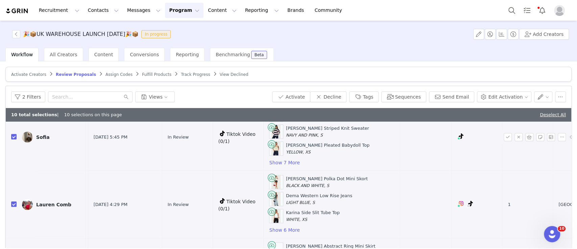
scroll to position [1099, 48]
click at [269, 225] on button "Show 6 More" at bounding box center [284, 229] width 31 height 8
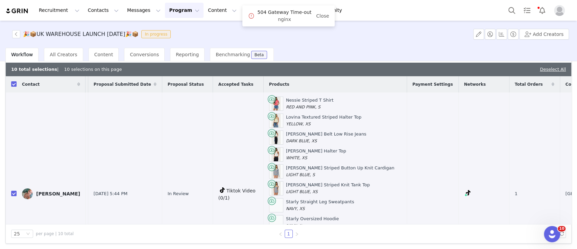
scroll to position [0, 0]
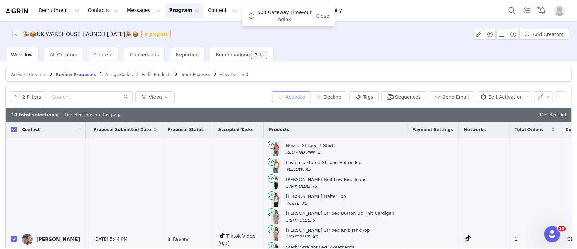
click at [302, 94] on button "Activate" at bounding box center [291, 96] width 38 height 11
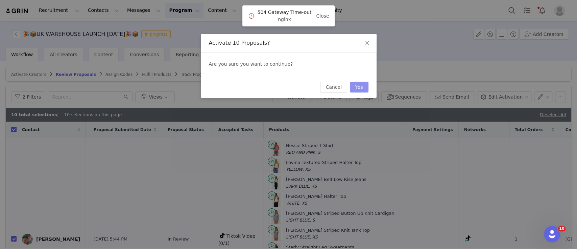
click at [364, 88] on button "Yes" at bounding box center [359, 87] width 19 height 11
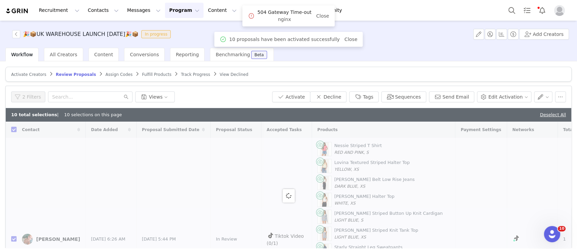
click at [142, 73] on span "Fulfill Products" at bounding box center [156, 74] width 29 height 5
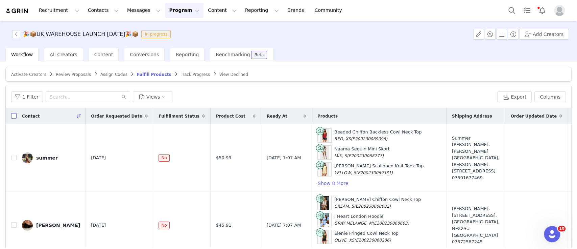
click at [12, 113] on input "checkbox" at bounding box center [13, 115] width 5 height 5
checkbox input "true"
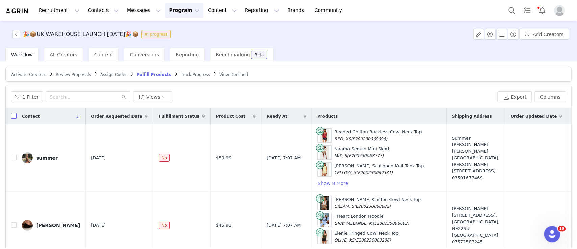
checkbox input "true"
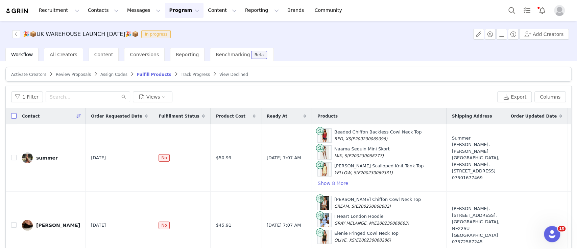
checkbox input "true"
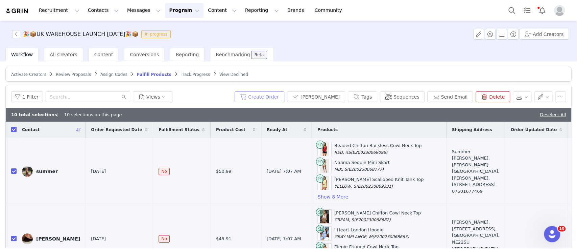
click at [282, 96] on button "Create Order" at bounding box center [260, 96] width 50 height 11
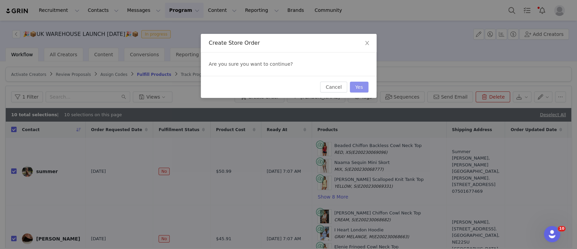
click at [360, 84] on button "Yes" at bounding box center [359, 87] width 19 height 11
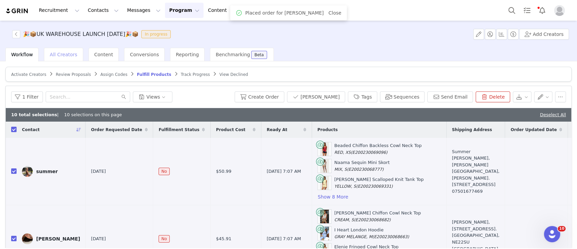
click at [67, 55] on span "All Creators" at bounding box center [63, 54] width 27 height 5
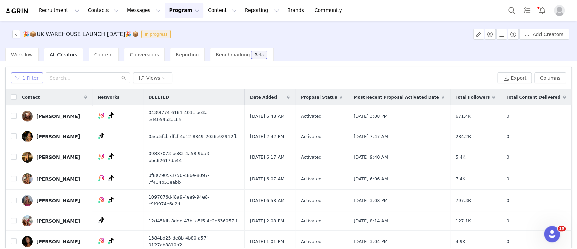
click at [29, 78] on button "1 Filter" at bounding box center [27, 77] width 32 height 11
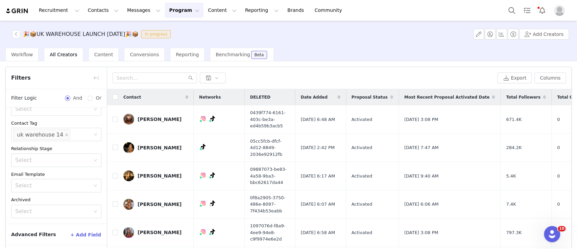
scroll to position [27, 0]
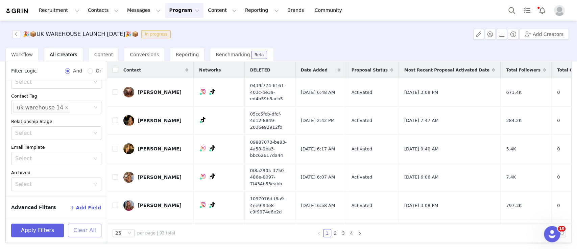
click at [91, 234] on button "Clear All" at bounding box center [84, 230] width 33 height 14
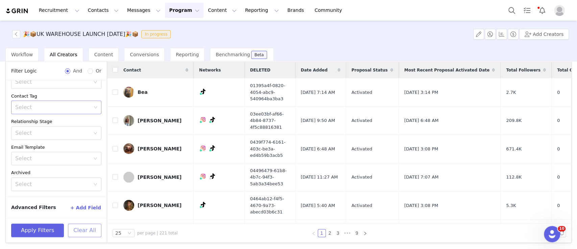
click at [51, 110] on div "Select" at bounding box center [53, 107] width 76 height 7
type input "14"
click at [49, 121] on li "uk warehouse 14" at bounding box center [53, 121] width 84 height 11
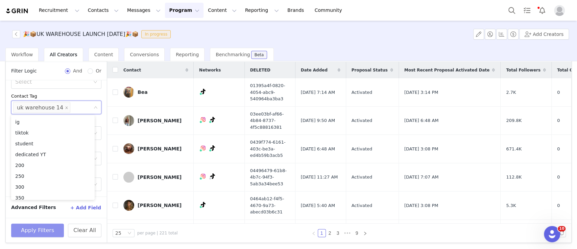
click at [38, 227] on button "Apply Filters" at bounding box center [37, 230] width 53 height 14
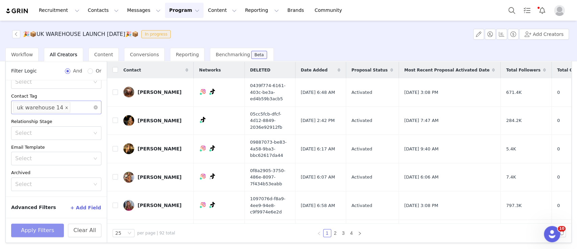
click at [65, 107] on icon "icon: close" at bounding box center [66, 107] width 3 height 3
click at [57, 107] on div "Select" at bounding box center [53, 107] width 76 height 7
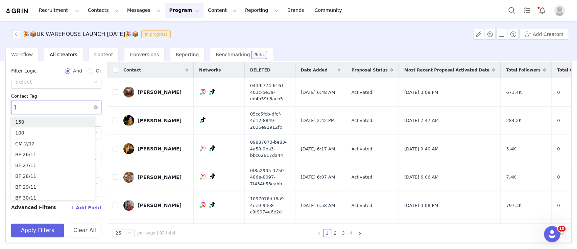
type input "15"
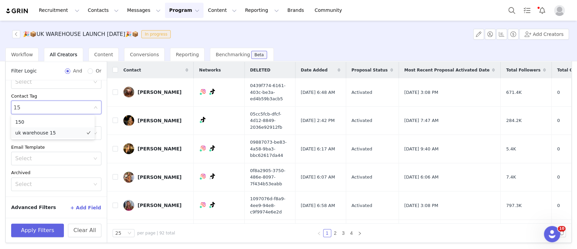
click at [41, 134] on li "uk warehouse 15" at bounding box center [53, 132] width 84 height 11
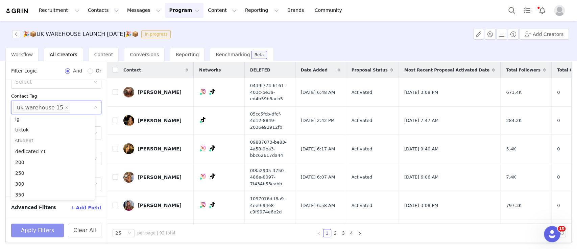
click at [30, 234] on button "Apply Filters" at bounding box center [37, 230] width 53 height 14
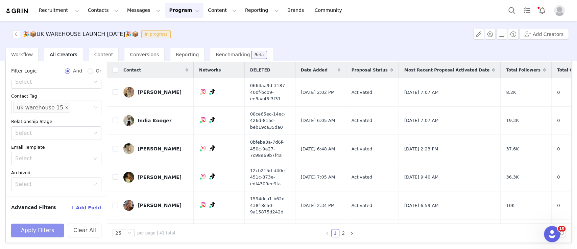
click at [65, 107] on icon "icon: close" at bounding box center [66, 107] width 3 height 3
click at [60, 106] on div "Select" at bounding box center [53, 107] width 76 height 7
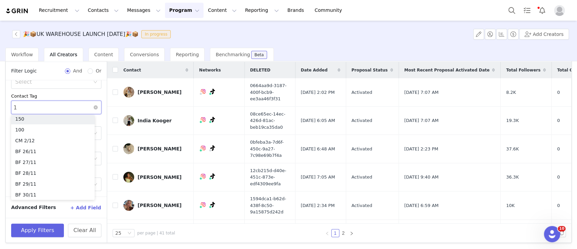
scroll to position [1, 0]
type input "16"
click at [62, 118] on li "uk warehouse 16" at bounding box center [53, 121] width 84 height 11
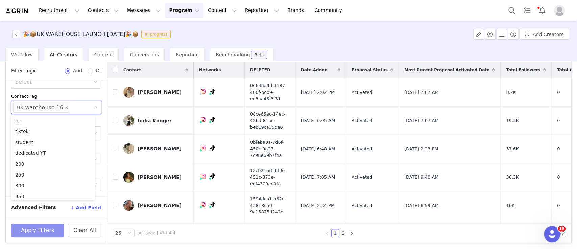
click at [28, 231] on button "Apply Filters" at bounding box center [37, 230] width 53 height 14
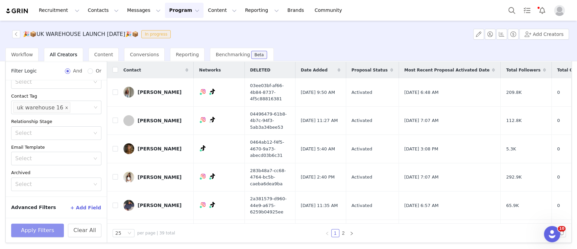
click at [65, 106] on icon "icon: close" at bounding box center [66, 107] width 3 height 3
click at [65, 106] on div "Select" at bounding box center [53, 107] width 76 height 7
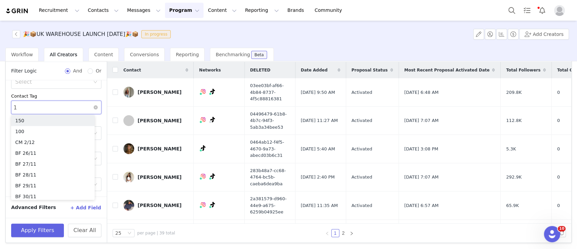
type input "17"
click at [60, 123] on li "uk warehouse 17" at bounding box center [53, 121] width 84 height 11
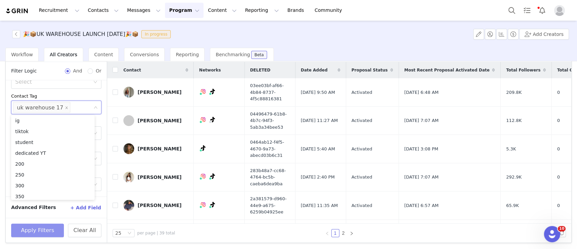
click at [42, 231] on button "Apply Filters" at bounding box center [37, 230] width 53 height 14
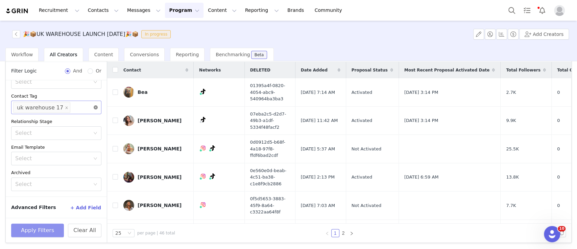
click at [94, 107] on icon "icon: close-circle" at bounding box center [96, 107] width 4 height 4
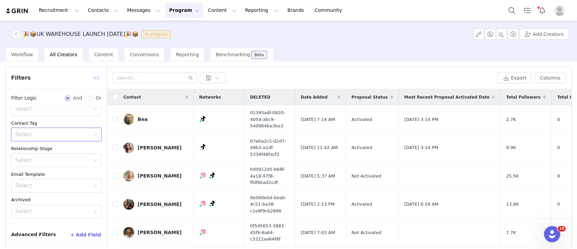
click at [98, 80] on button "button" at bounding box center [96, 77] width 11 height 11
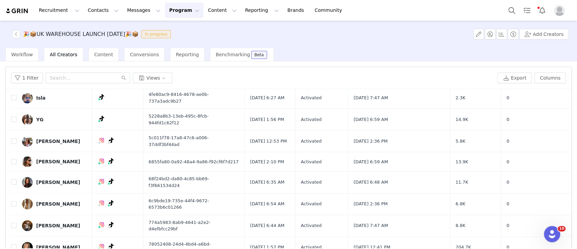
scroll to position [27, 0]
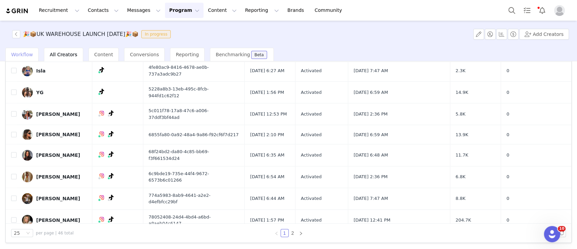
click at [23, 55] on span "Workflow" at bounding box center [22, 54] width 22 height 5
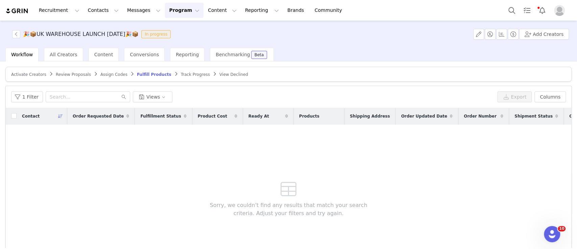
click at [181, 76] on span "Track Progress" at bounding box center [195, 74] width 29 height 5
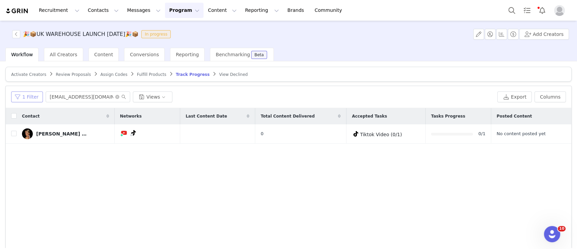
click at [26, 96] on button "1 Filter" at bounding box center [27, 96] width 32 height 11
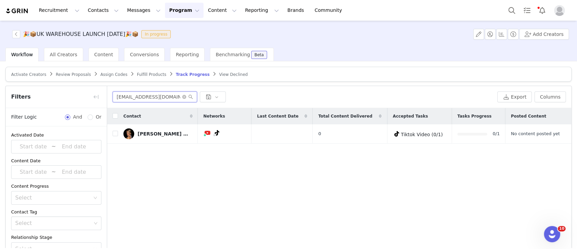
click at [186, 99] on input "sarahelizabethb18@gmail.com" at bounding box center [155, 96] width 85 height 11
click at [184, 95] on icon "icon: close-circle" at bounding box center [184, 97] width 4 height 4
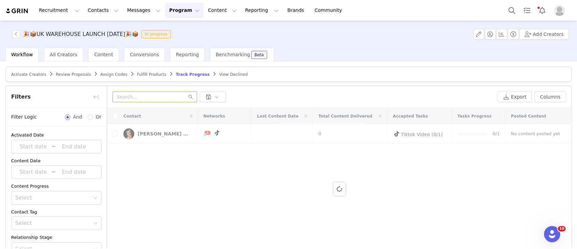
scroll to position [45, 0]
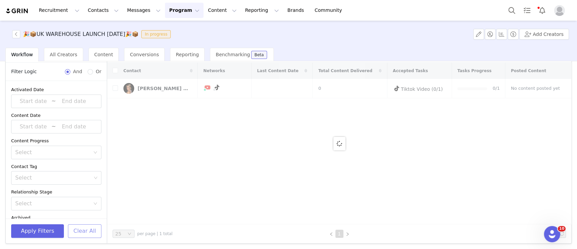
click at [84, 229] on button "Clear All" at bounding box center [84, 231] width 33 height 14
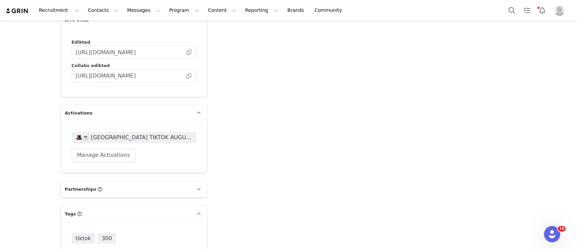
scroll to position [1725, 0]
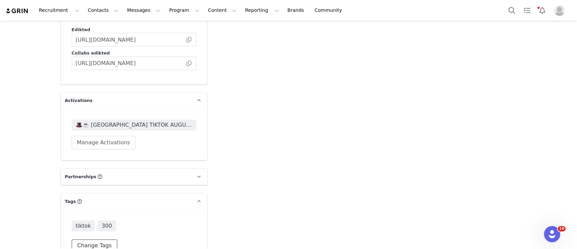
click at [95, 239] on button "Change Tags" at bounding box center [95, 245] width 46 height 12
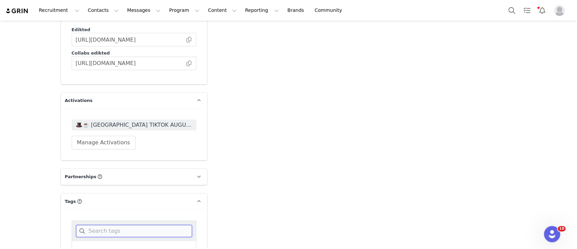
click at [104, 225] on input at bounding box center [134, 231] width 116 height 12
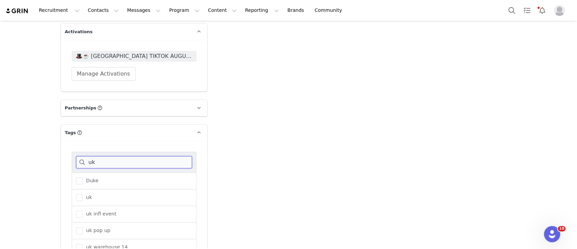
scroll to position [65, 0]
type input "uk"
click at [92, 245] on span "UK 🇬🇧" at bounding box center [92, 248] width 18 height 6
click at [83, 245] on input "UK 🇬🇧" at bounding box center [83, 245] width 0 height 0
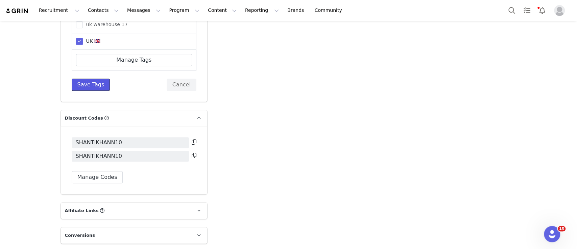
click at [80, 78] on button "Save Tags" at bounding box center [91, 84] width 39 height 12
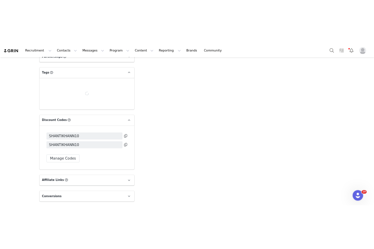
scroll to position [1886, 0]
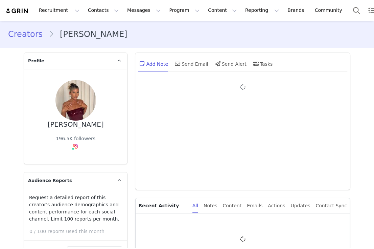
type input "+1 ([GEOGRAPHIC_DATA])"
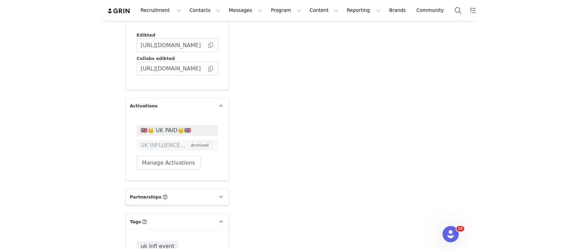
scroll to position [1741, 0]
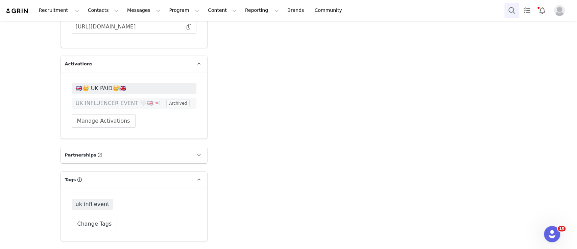
click at [374, 14] on button "Search" at bounding box center [512, 10] width 15 height 15
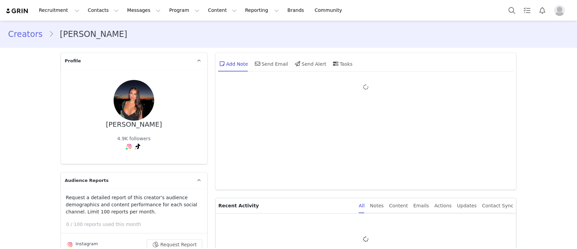
type input "+1 ([GEOGRAPHIC_DATA])"
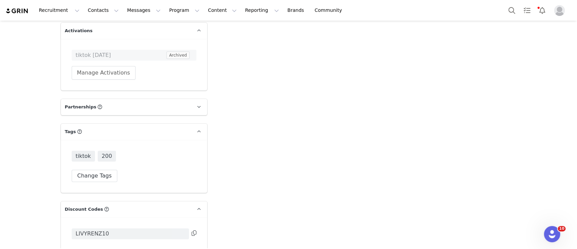
scroll to position [1820, 0]
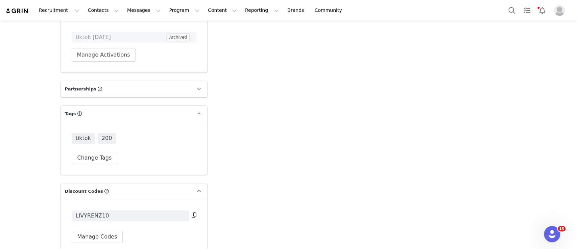
click at [88, 211] on span "LIVYRENZ10" at bounding box center [92, 215] width 33 height 8
click at [86, 211] on span "LIVYRENZ10" at bounding box center [92, 215] width 33 height 8
copy span "LIVYRENZ10"
click at [517, 7] on button "Search" at bounding box center [512, 10] width 15 height 15
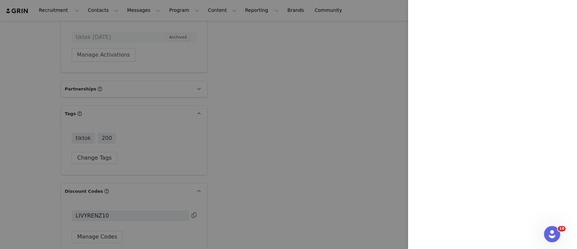
click at [356, 77] on div at bounding box center [288, 124] width 577 height 249
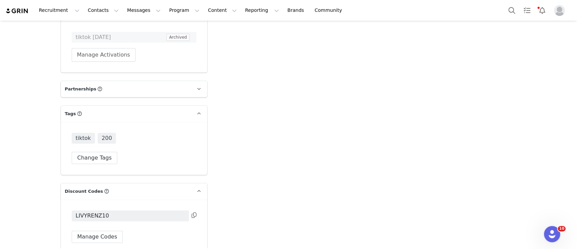
click at [503, 10] on div "Recruitment Recruitment Creator Search Curated Lists Landing Pages Web Extensio…" at bounding box center [288, 10] width 577 height 21
click at [513, 9] on button "Search" at bounding box center [512, 10] width 15 height 15
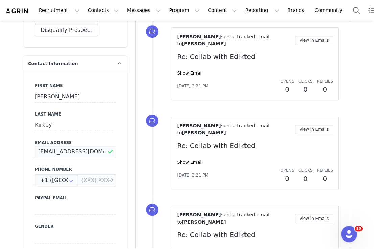
drag, startPoint x: 104, startPoint y: 151, endPoint x: 12, endPoint y: 150, distance: 92.4
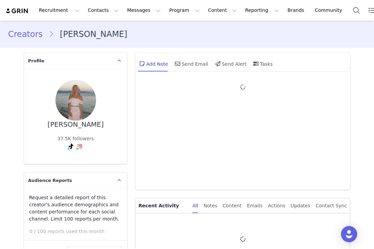
type input "+1 ([GEOGRAPHIC_DATA])"
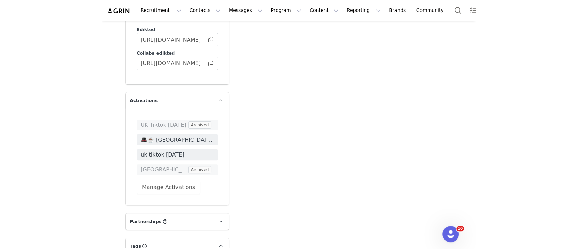
scroll to position [1835, 0]
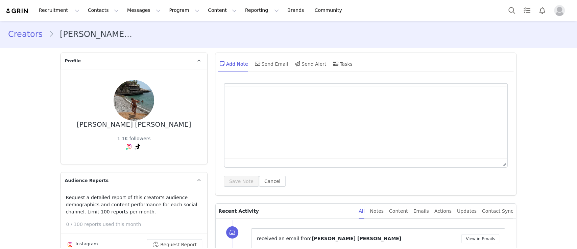
type input "+1 ([GEOGRAPHIC_DATA])"
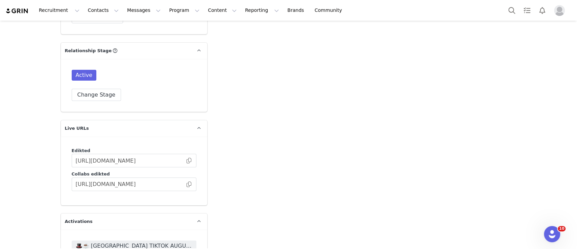
scroll to position [1669, 0]
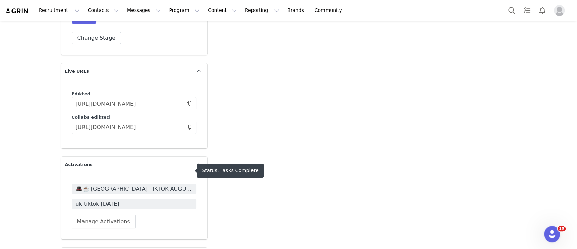
click at [135, 200] on span "uk tiktok [DATE]" at bounding box center [134, 204] width 117 height 8
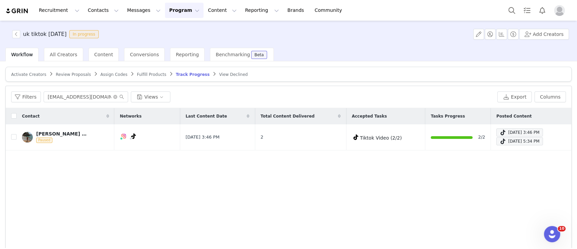
click at [137, 73] on span "Fulfill Products" at bounding box center [151, 74] width 29 height 5
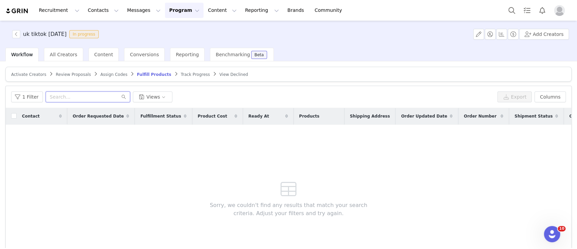
click at [94, 93] on input "text" at bounding box center [88, 96] width 85 height 11
paste input "[EMAIL_ADDRESS][DOMAIN_NAME]"
type input "[EMAIL_ADDRESS][DOMAIN_NAME]"
click at [21, 93] on button "1 Filter" at bounding box center [27, 96] width 32 height 11
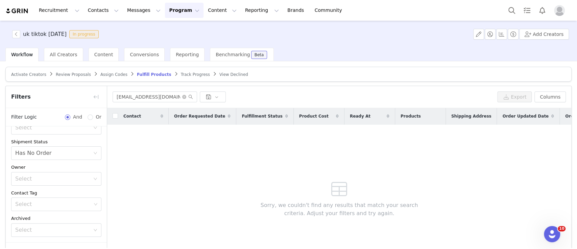
scroll to position [45, 0]
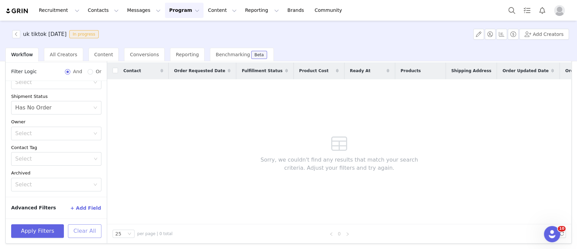
click at [82, 231] on button "Clear All" at bounding box center [84, 231] width 33 height 14
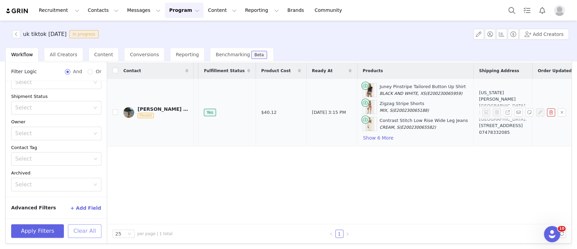
scroll to position [0, 68]
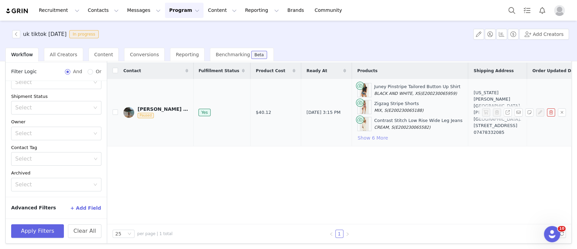
click at [358, 137] on button "Show 6 More" at bounding box center [373, 138] width 31 height 8
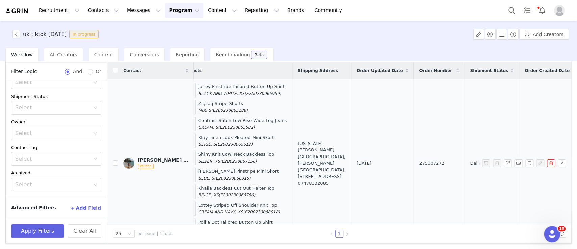
scroll to position [0, 339]
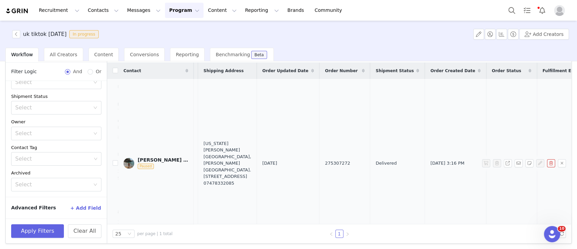
click at [325, 161] on span "275307272" at bounding box center [337, 163] width 25 height 7
copy span "275307272"
click at [131, 160] on img at bounding box center [128, 163] width 11 height 11
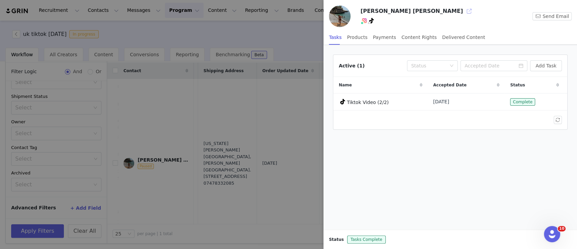
click at [464, 10] on button "button" at bounding box center [469, 11] width 11 height 11
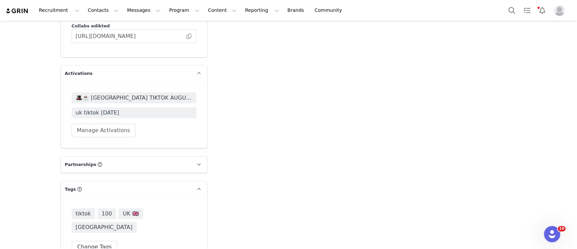
scroll to position [1757, 0]
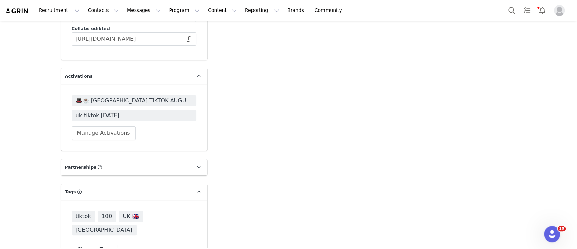
click at [128, 96] on span "🎩☕️ [GEOGRAPHIC_DATA] TIKTOK AUGUST 🎩☕️ 2025" at bounding box center [134, 100] width 117 height 8
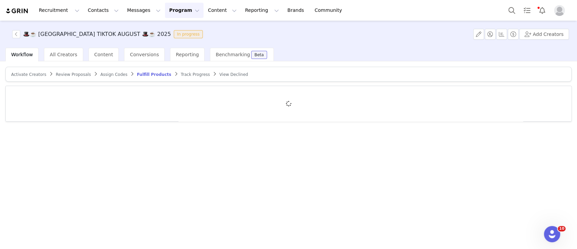
click at [24, 75] on span "Activate Creators" at bounding box center [28, 74] width 35 height 5
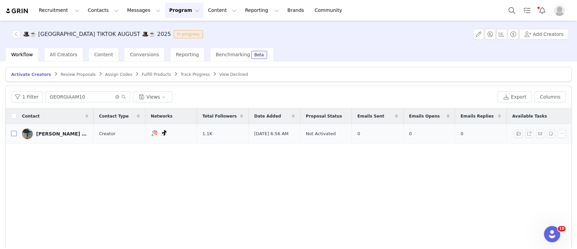
click at [12, 134] on input "checkbox" at bounding box center [13, 133] width 5 height 5
checkbox input "true"
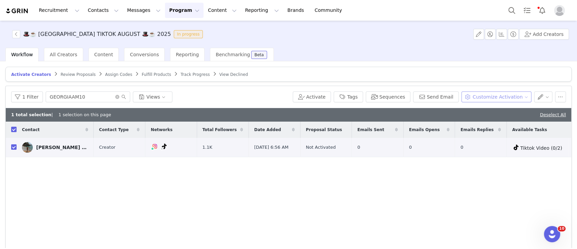
click at [500, 97] on button "Customize Activation" at bounding box center [497, 96] width 70 height 11
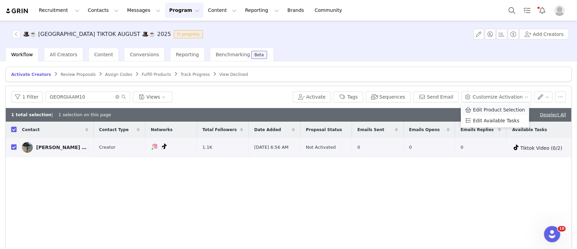
click at [494, 109] on span "Edit Product Selection" at bounding box center [499, 109] width 52 height 7
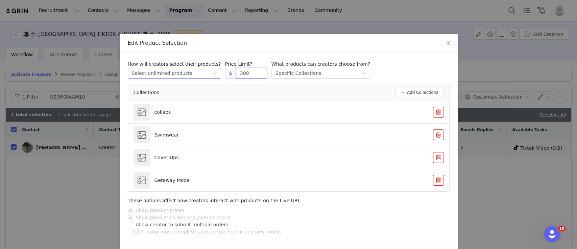
drag, startPoint x: 240, startPoint y: 72, endPoint x: 206, endPoint y: 74, distance: 34.3
click at [206, 74] on div "How will creators select their products? Select method Select unlimited product…" at bounding box center [289, 70] width 322 height 18
type input "300"
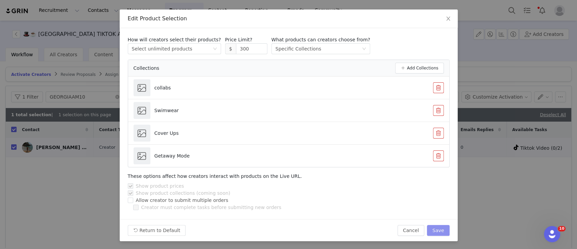
click at [429, 231] on button "Save" at bounding box center [438, 230] width 22 height 11
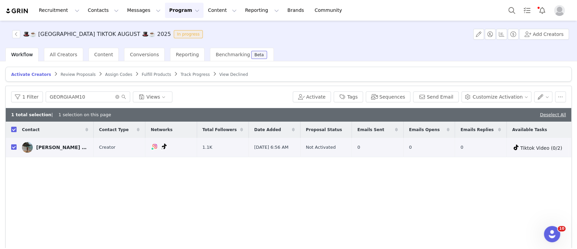
scroll to position [0, 0]
click at [22, 146] on td "[PERSON_NAME] [PERSON_NAME]" at bounding box center [55, 147] width 77 height 19
click at [360, 98] on button "Tags" at bounding box center [348, 96] width 29 height 11
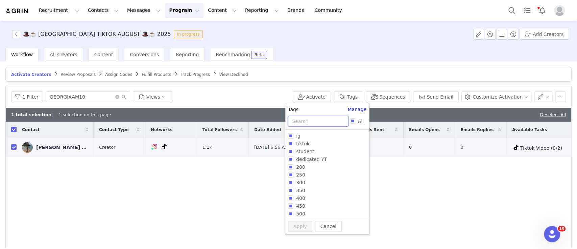
click at [320, 123] on input "text" at bounding box center [318, 121] width 61 height 11
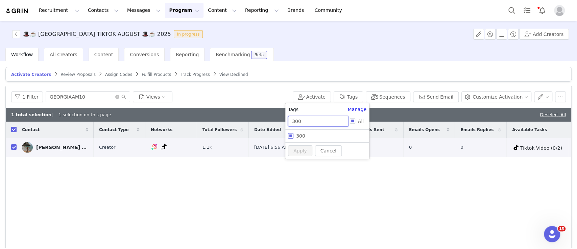
type input "300"
click at [300, 137] on span "300" at bounding box center [301, 135] width 15 height 5
click at [294, 137] on input "300" at bounding box center [290, 135] width 5 height 5
checkbox input "true"
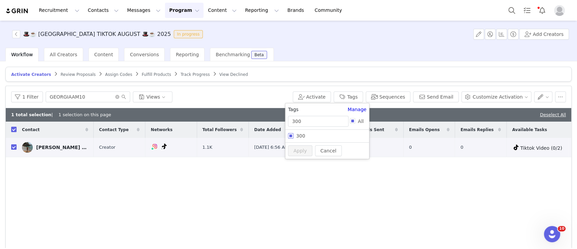
checkbox input "true"
click at [301, 165] on button "Apply" at bounding box center [300, 163] width 24 height 11
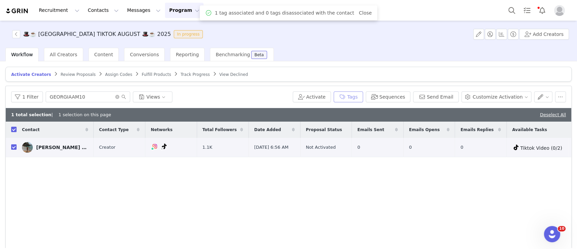
click at [363, 93] on button "Tags" at bounding box center [348, 96] width 29 height 11
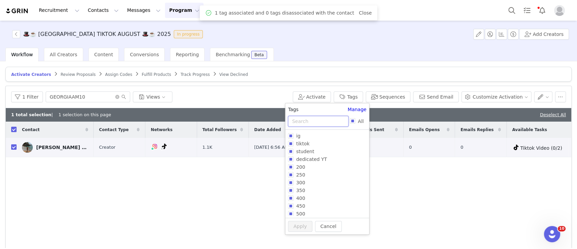
click at [322, 122] on input "text" at bounding box center [318, 121] width 61 height 11
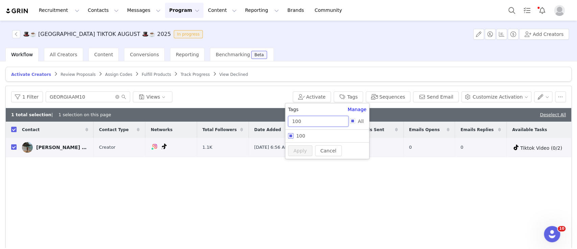
type input "100"
click at [305, 136] on span "100" at bounding box center [301, 135] width 15 height 5
click at [294, 136] on input "100" at bounding box center [290, 135] width 5 height 5
checkbox input "true"
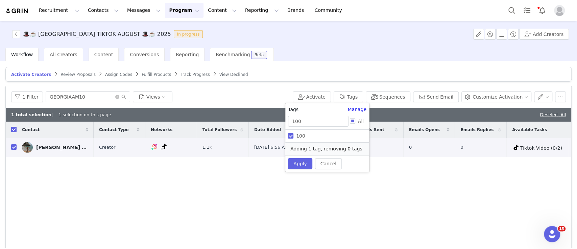
click at [293, 141] on div "Tags Manage 100 All ig tiktok student dedicated YT 200 250 300 350 400 450 500 …" at bounding box center [328, 124] width 84 height 36
click at [293, 137] on input "100" at bounding box center [290, 135] width 5 height 5
checkbox input "false"
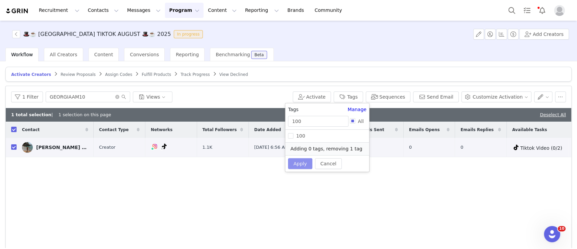
click at [303, 162] on button "Apply" at bounding box center [300, 163] width 24 height 11
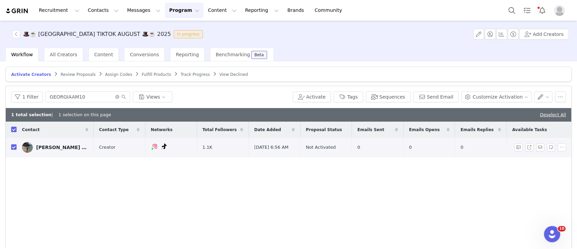
click at [29, 146] on img at bounding box center [27, 147] width 11 height 11
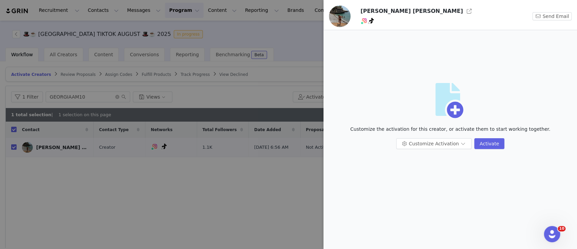
click at [342, 12] on img at bounding box center [340, 16] width 22 height 22
click at [464, 13] on button "button" at bounding box center [469, 11] width 11 height 11
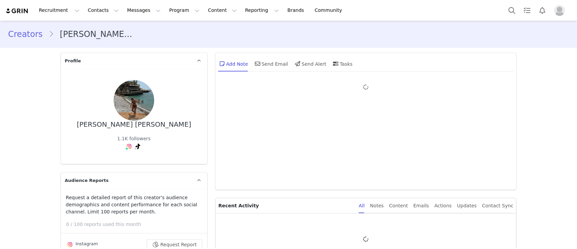
type input "+1 ([GEOGRAPHIC_DATA])"
